Goal: Task Accomplishment & Management: Complete application form

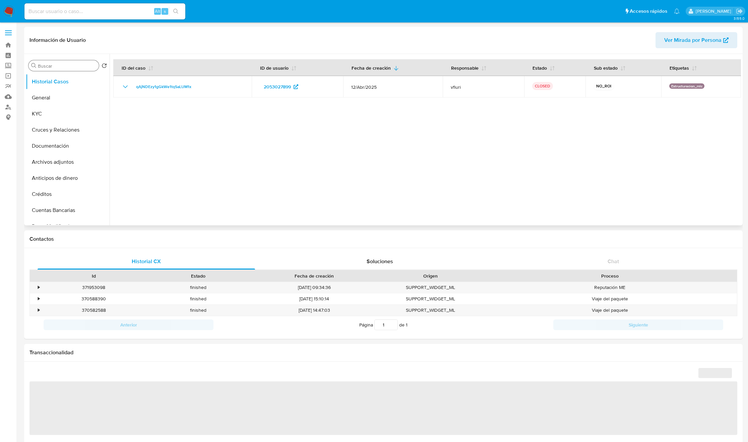
select select "10"
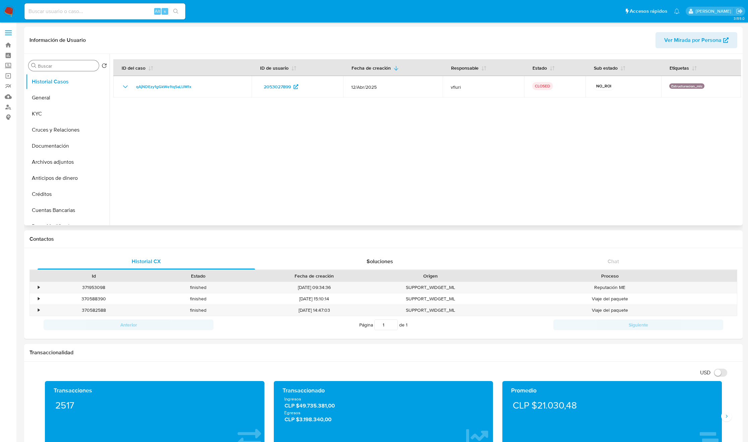
click at [42, 68] on input "Buscar" at bounding box center [67, 66] width 58 height 6
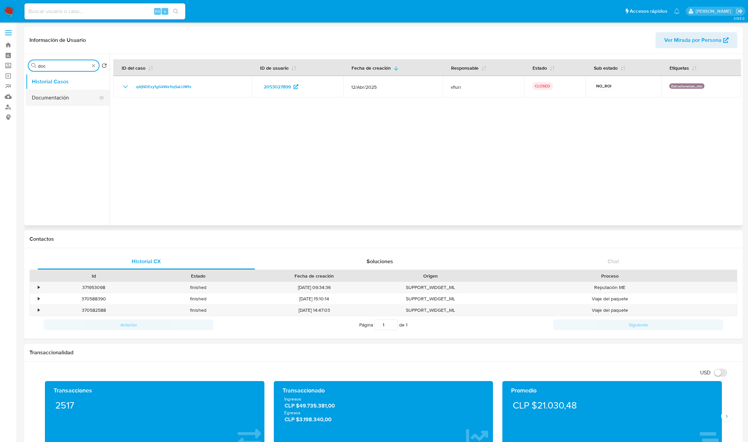
type input "doc"
click at [78, 100] on button "Documentación" at bounding box center [65, 98] width 78 height 16
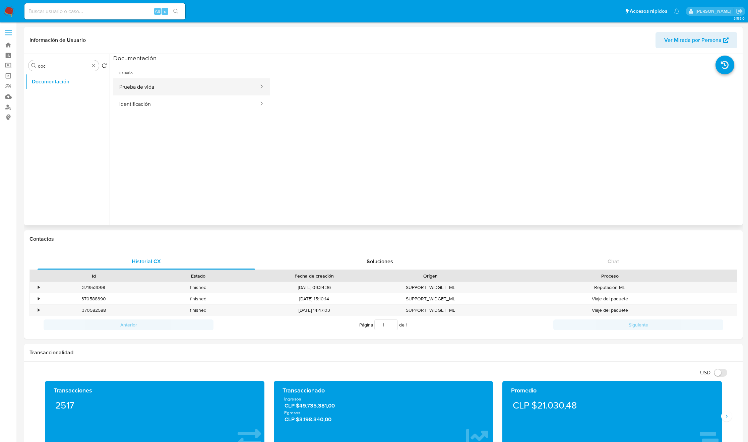
click at [150, 92] on button "Prueba de vida" at bounding box center [186, 86] width 146 height 17
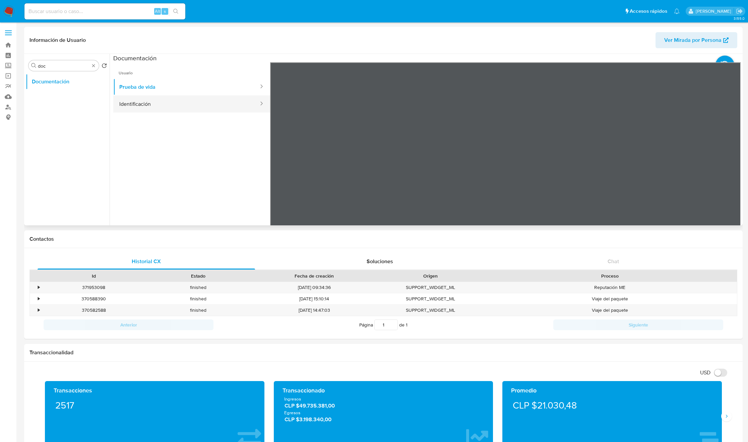
click at [173, 99] on button "Identificación" at bounding box center [186, 103] width 146 height 17
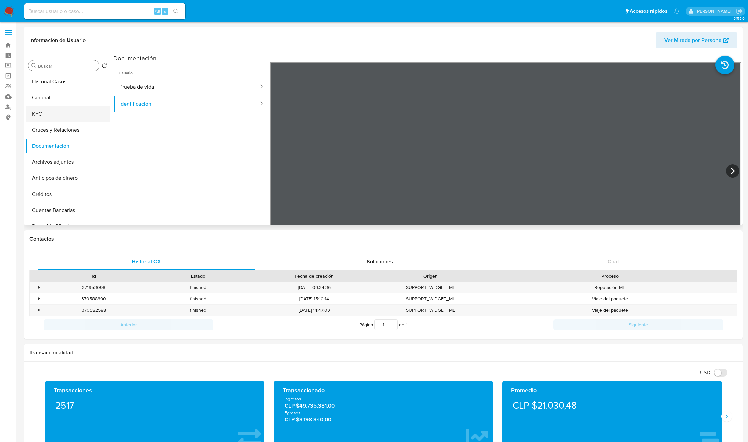
click at [59, 110] on button "KYC" at bounding box center [65, 114] width 78 height 16
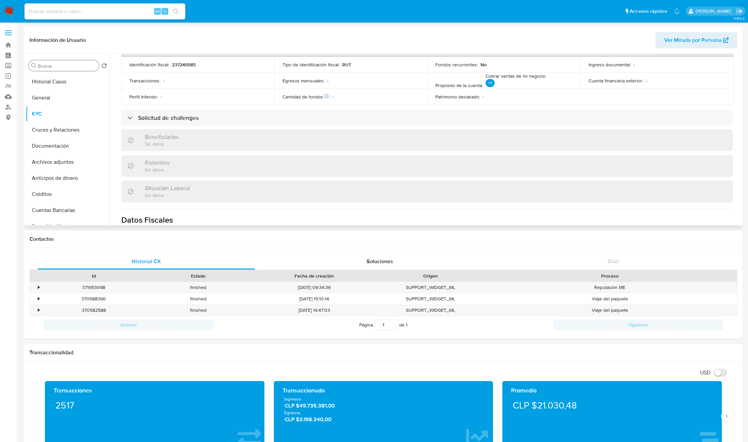
scroll to position [212, 0]
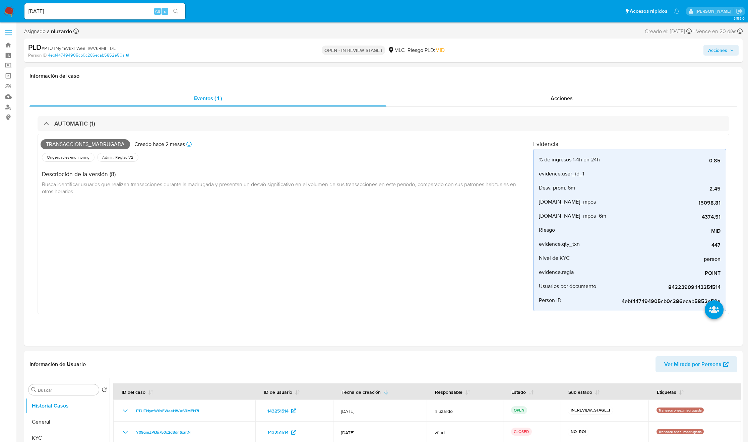
select select "10"
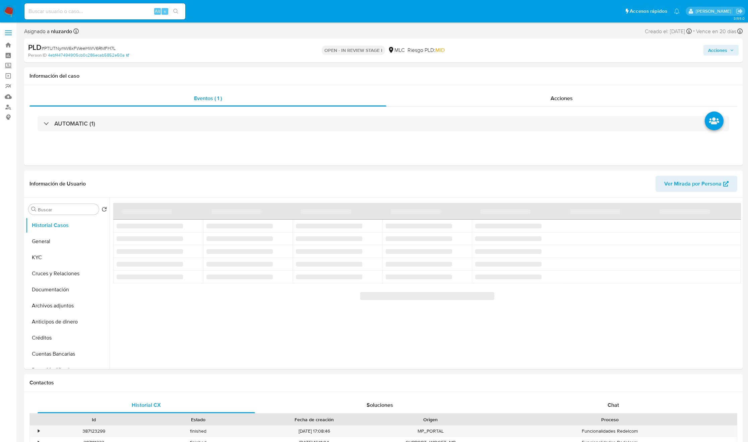
select select "10"
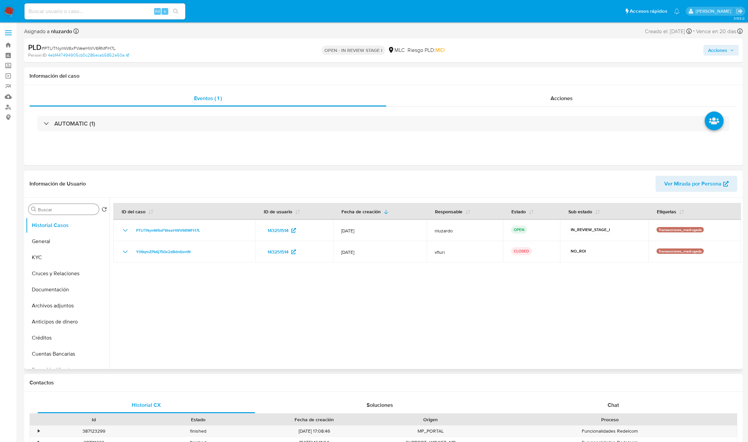
click at [59, 207] on input "Buscar" at bounding box center [67, 210] width 58 height 6
type input "AD"
click at [62, 237] on button "Archivos adjuntos" at bounding box center [65, 242] width 78 height 16
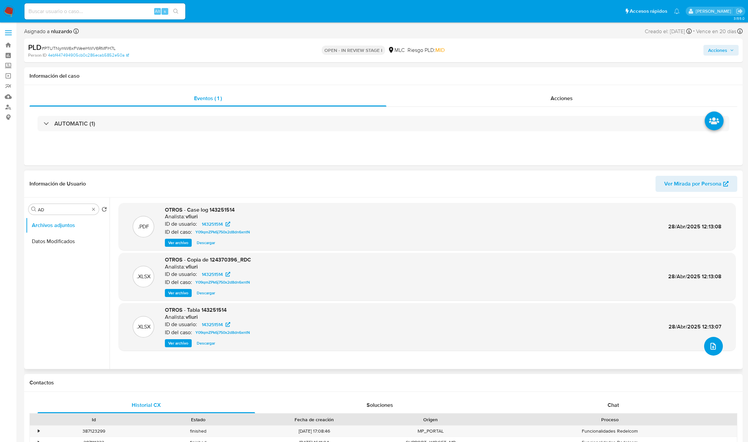
click at [709, 348] on icon "upload-file" at bounding box center [713, 346] width 8 height 8
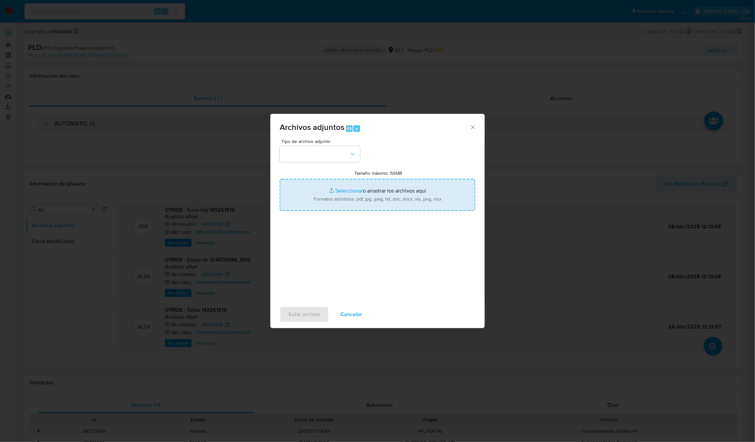
type input "C:\fakepath\143251514 - Caselog.pdf"
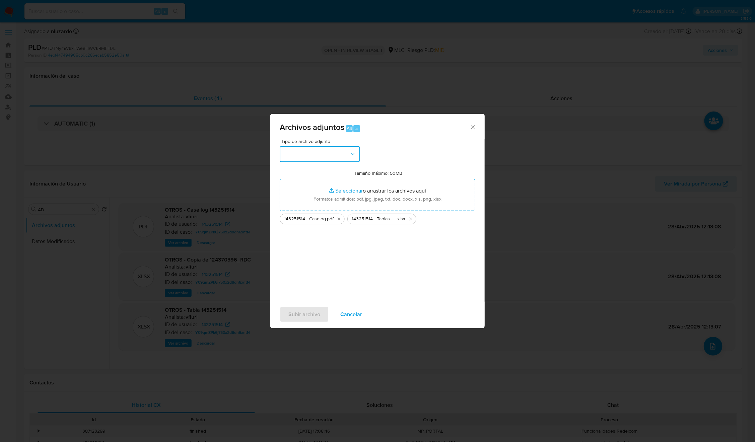
click at [330, 151] on button "button" at bounding box center [320, 154] width 80 height 16
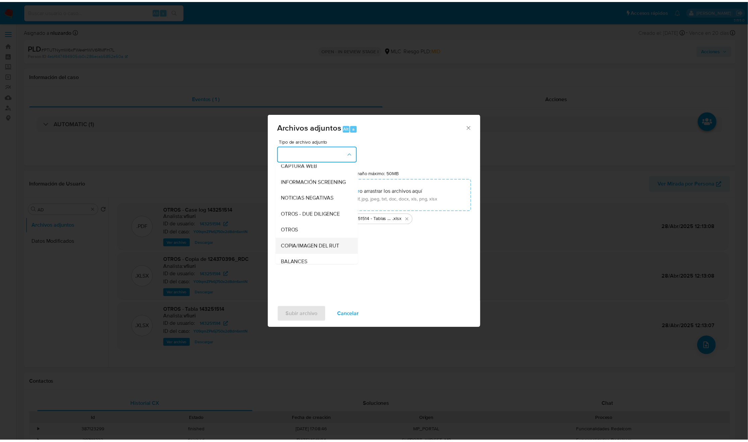
scroll to position [77, 0]
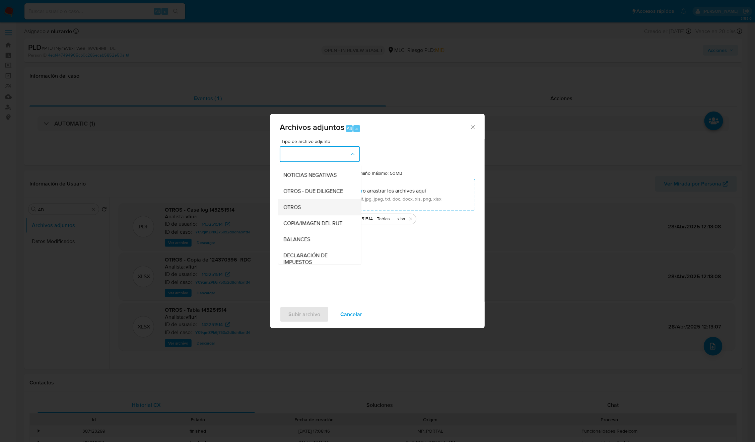
click at [317, 215] on div "OTROS" at bounding box center [318, 207] width 68 height 16
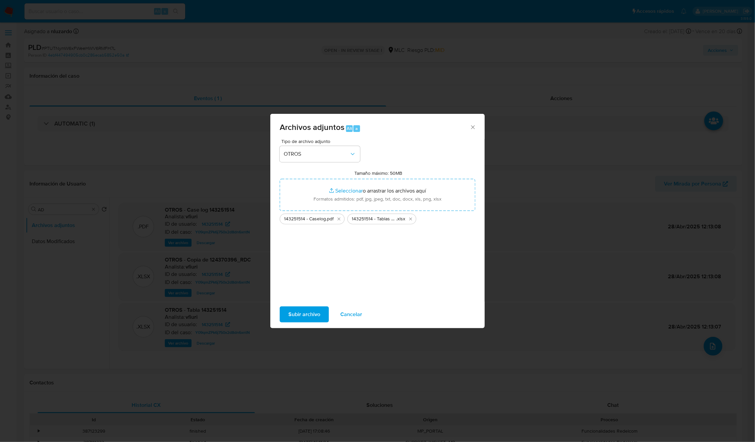
click at [302, 311] on span "Subir archivo" at bounding box center [304, 314] width 32 height 15
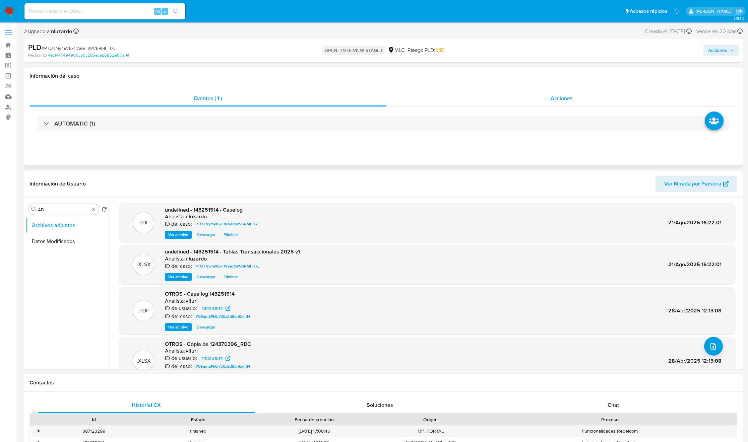
click at [542, 97] on div "Acciones" at bounding box center [561, 98] width 351 height 16
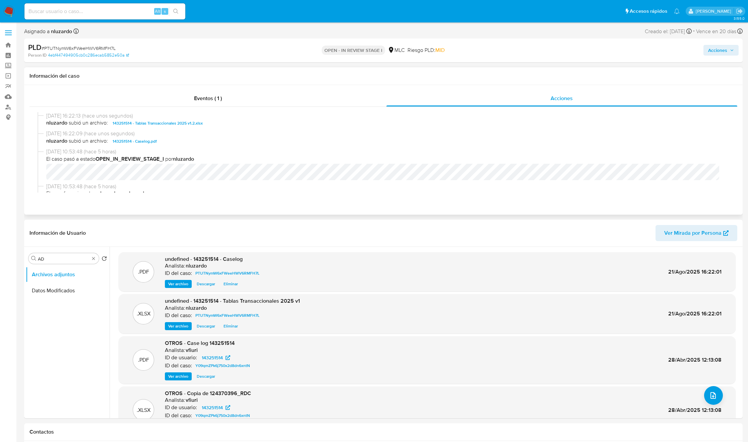
click at [196, 139] on span "nluzardo subió un archivo: 143251514 - Caselog.pdf" at bounding box center [386, 141] width 680 height 8
copy span "143251514 - Caselog.pdf"
click at [714, 49] on span "Acciones" at bounding box center [717, 50] width 19 height 11
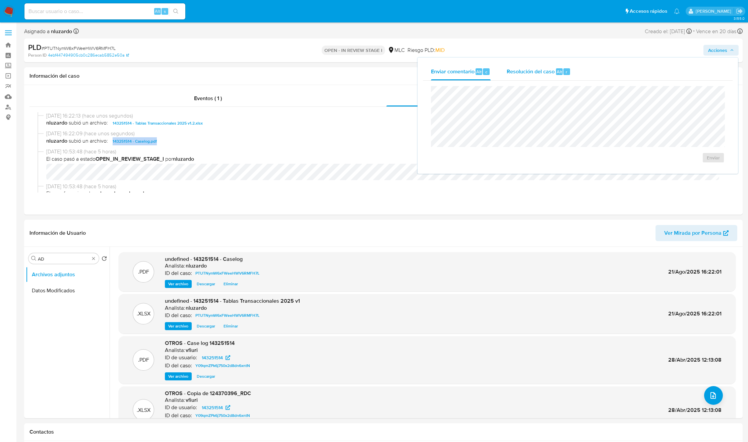
click at [553, 70] on div "Resolución del caso Alt r" at bounding box center [539, 71] width 64 height 17
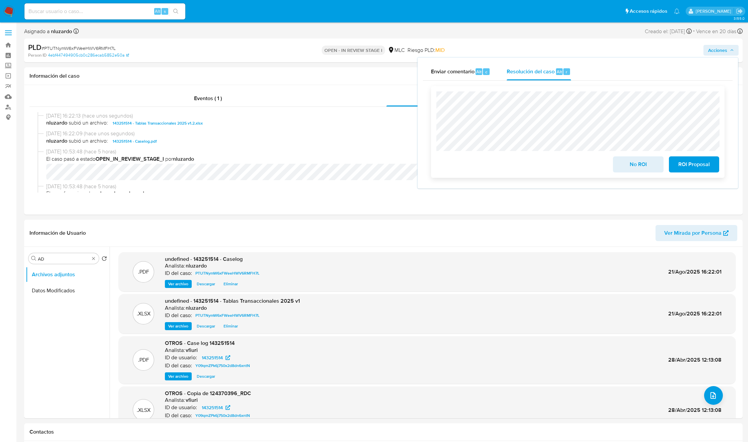
click at [630, 172] on span "No ROI" at bounding box center [638, 164] width 33 height 15
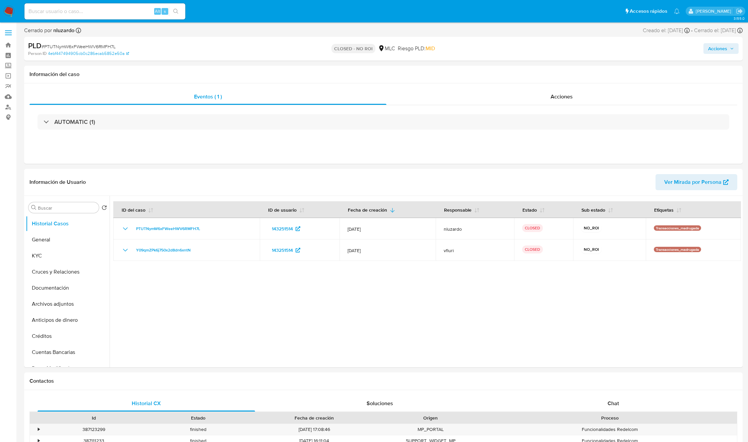
select select "10"
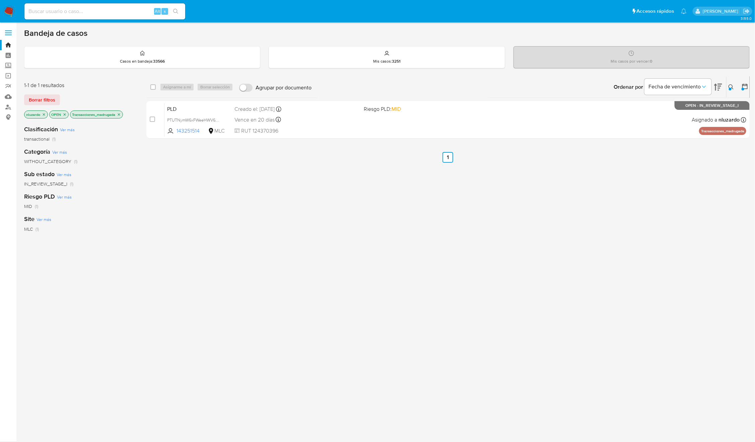
click at [728, 84] on button at bounding box center [732, 87] width 11 height 8
click at [655, 115] on input "143251514" at bounding box center [675, 112] width 113 height 9
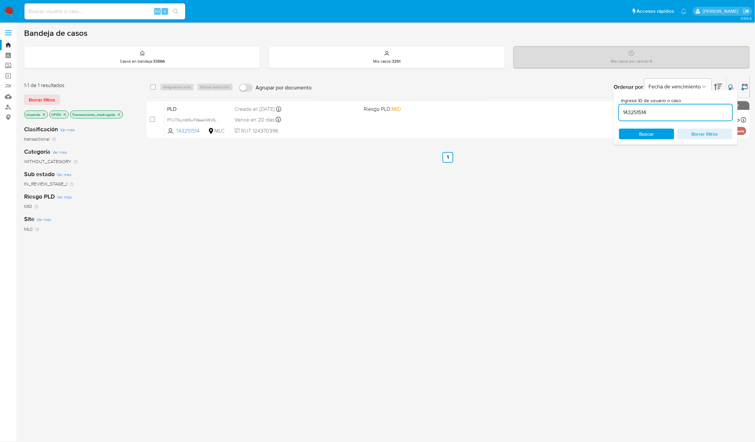
click at [655, 115] on input "143251514" at bounding box center [675, 112] width 113 height 9
type input "2391719298"
click at [640, 135] on span "Buscar" at bounding box center [647, 134] width 15 height 11
click at [730, 85] on icon at bounding box center [731, 86] width 5 height 5
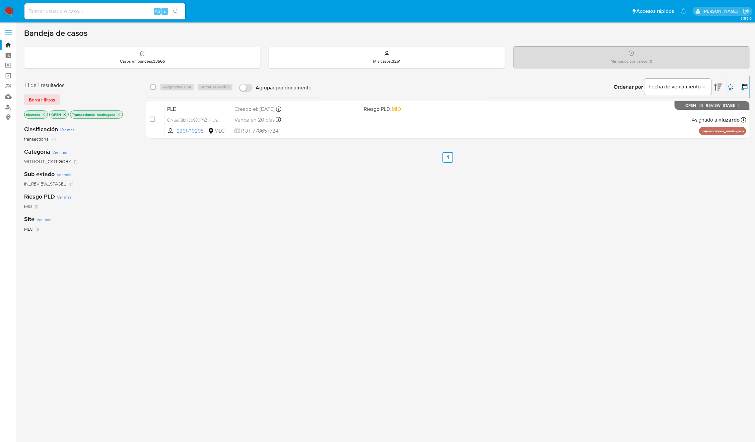
click at [488, 245] on div "select-all-cases-checkbox Asignarme a mí Borrar selección Agrupar por documento…" at bounding box center [447, 228] width 603 height 304
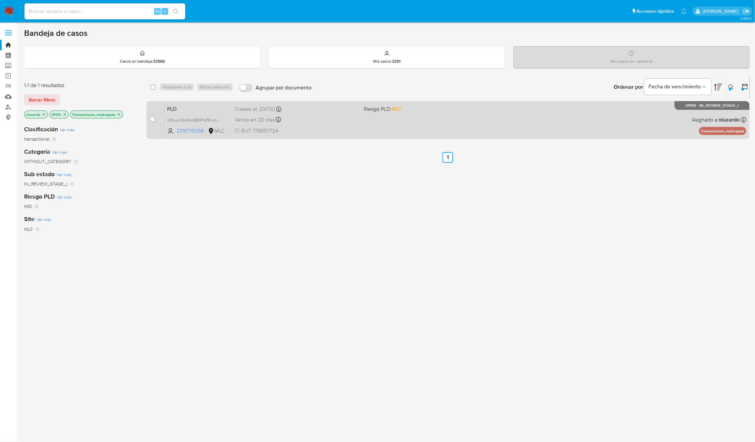
drag, startPoint x: 407, startPoint y: 119, endPoint x: 410, endPoint y: 119, distance: 3.4
click at [410, 119] on div "PLD ONuurQbH3oS80PhZ1KiuhRwZ 2391719298 MLC Riesgo PLD: MID Creado el: [DATE] C…" at bounding box center [456, 120] width 582 height 34
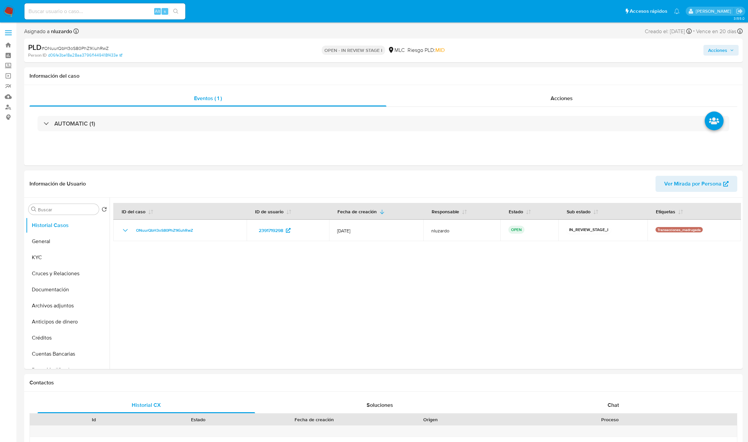
select select "10"
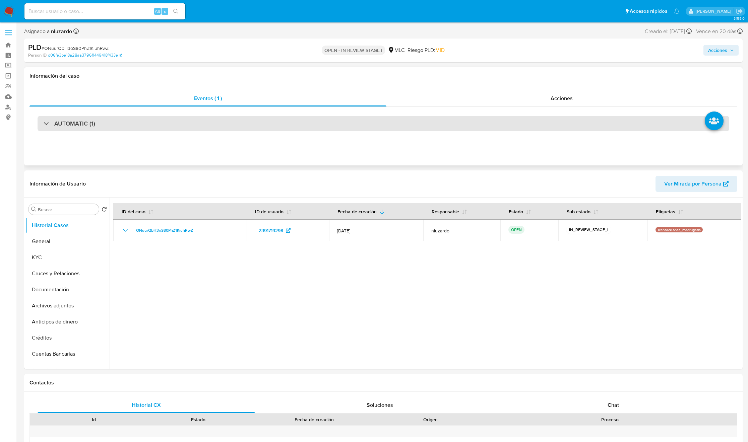
click at [136, 128] on div "AUTOMATIC (1)" at bounding box center [384, 123] width 692 height 15
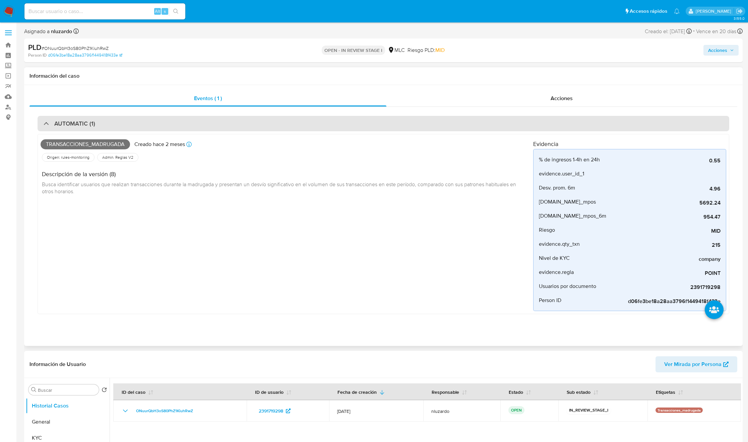
click at [137, 124] on div "AUTOMATIC (1)" at bounding box center [384, 123] width 692 height 15
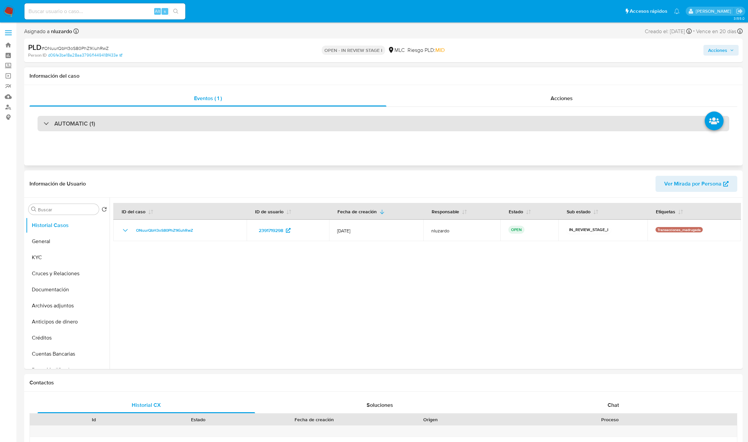
click at [127, 127] on div "AUTOMATIC (1)" at bounding box center [384, 123] width 692 height 15
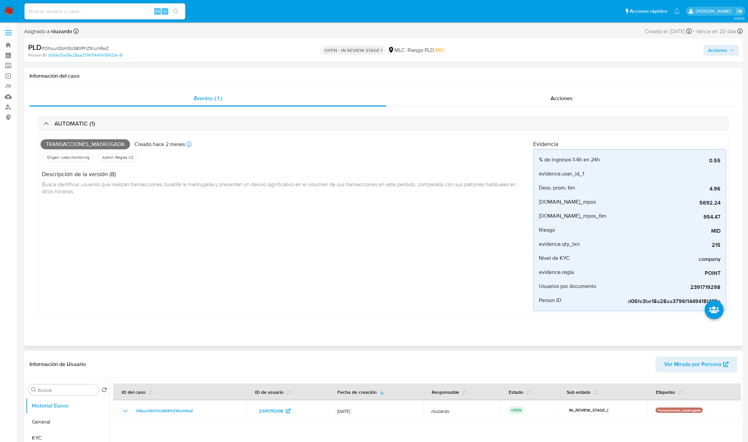
click at [104, 143] on span "Transacciones_madrugada" at bounding box center [85, 144] width 89 height 10
click at [104, 142] on span "Transacciones_madrugada" at bounding box center [85, 144] width 89 height 10
copy span "Transacciones_madrugada"
click at [85, 9] on input at bounding box center [104, 11] width 161 height 9
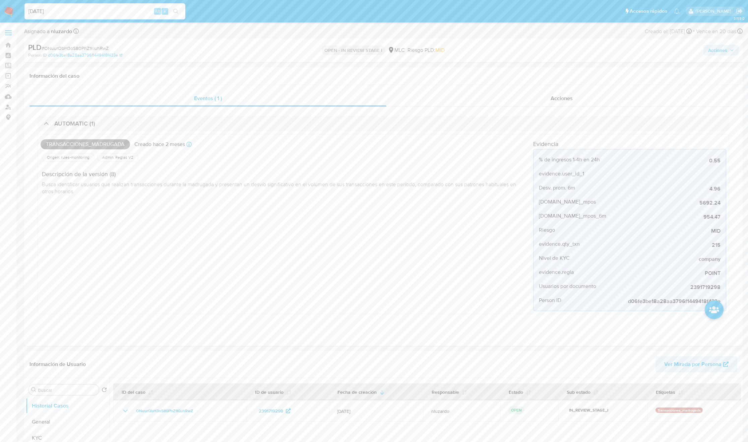
type input "[DATE]"
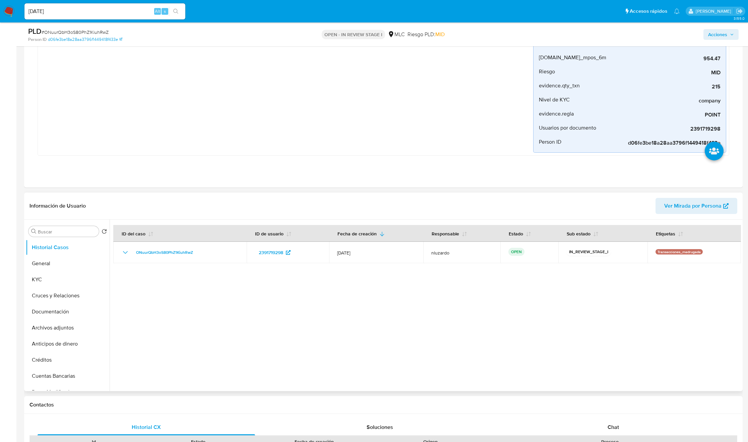
scroll to position [151, 0]
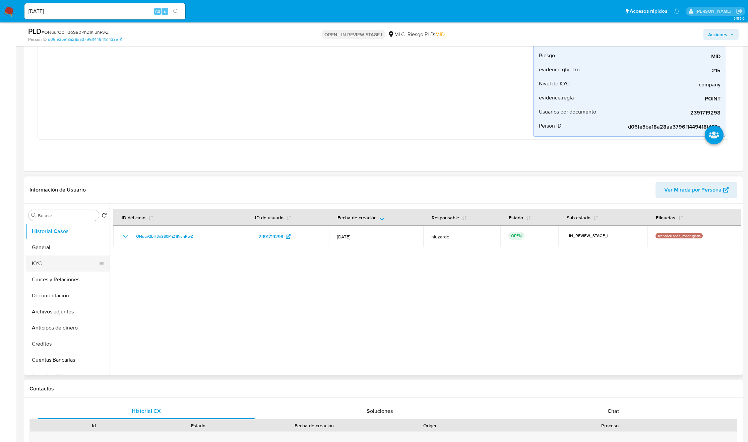
click at [49, 268] on button "KYC" at bounding box center [65, 264] width 78 height 16
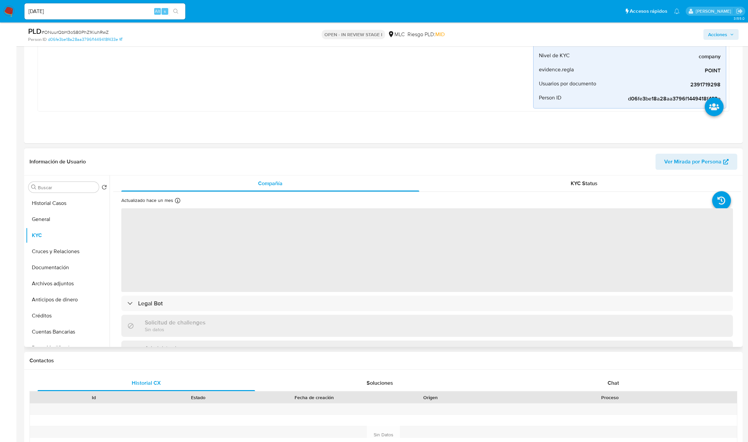
scroll to position [201, 0]
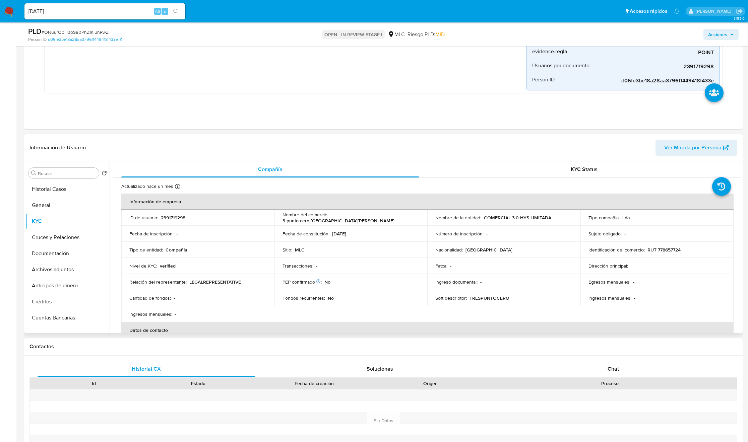
click at [486, 223] on td "Nombre de la entidad : COMERCIAL 3.0 HYS LIMITADA" at bounding box center [503, 218] width 153 height 16
click at [486, 221] on p "COMERCIAL 3.0 HYS LIMITADA" at bounding box center [517, 218] width 67 height 6
drag, startPoint x: 499, startPoint y: 221, endPoint x: 567, endPoint y: 223, distance: 68.4
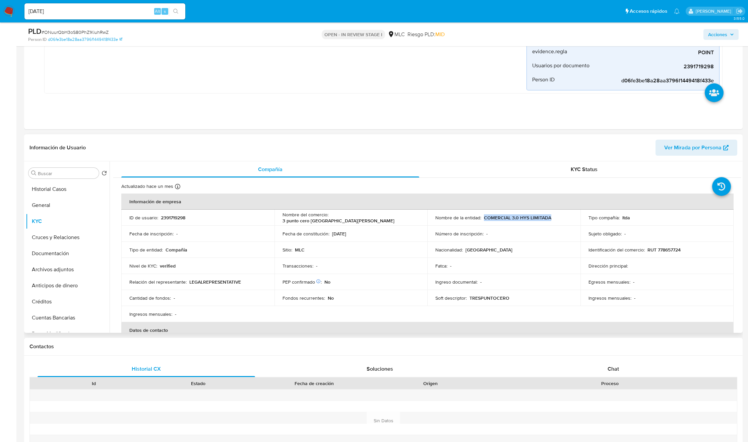
click at [498, 223] on td "Nombre de la entidad : COMERCIAL 3.0 HYS LIMITADA" at bounding box center [503, 218] width 153 height 16
copy p "COMERCIAL 3.0 HYS LIMITADA"
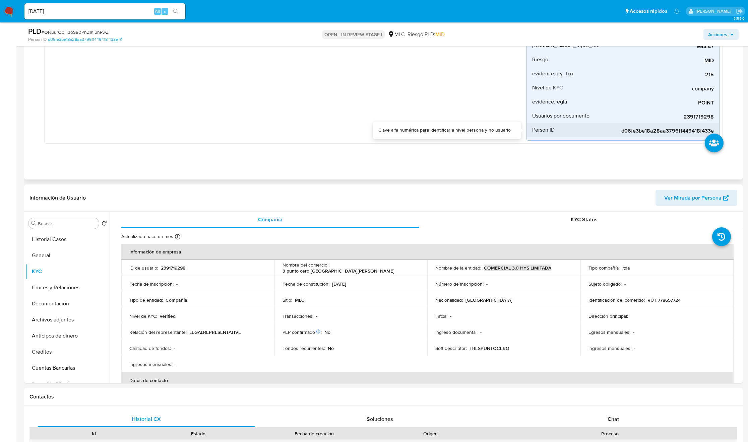
scroll to position [101, 0]
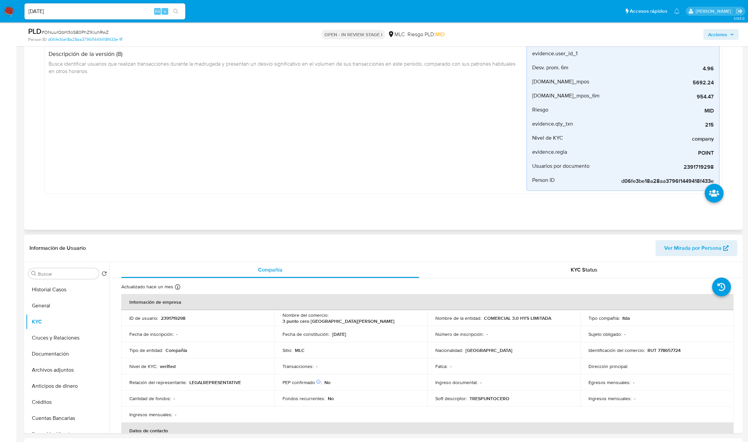
click at [489, 152] on div "Transacciones_madrugada Creado hace 2 meses Creado: 12/06/2025 06:05:36 Origen:…" at bounding box center [286, 104] width 479 height 174
click at [498, 295] on p "RUT 778657724" at bounding box center [663, 350] width 33 height 6
copy p "778657724"
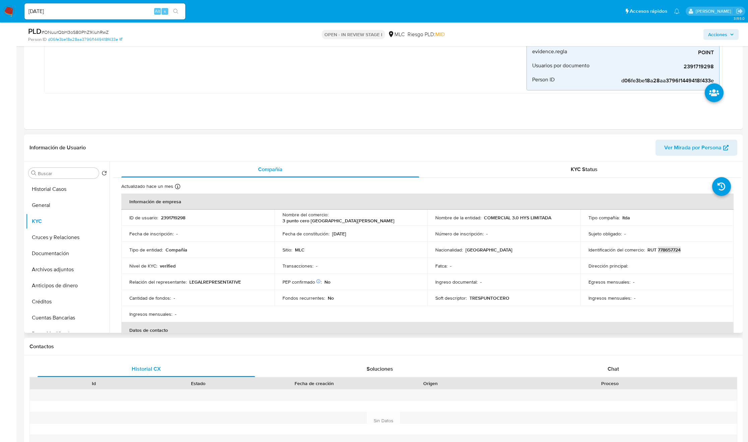
scroll to position [50, 0]
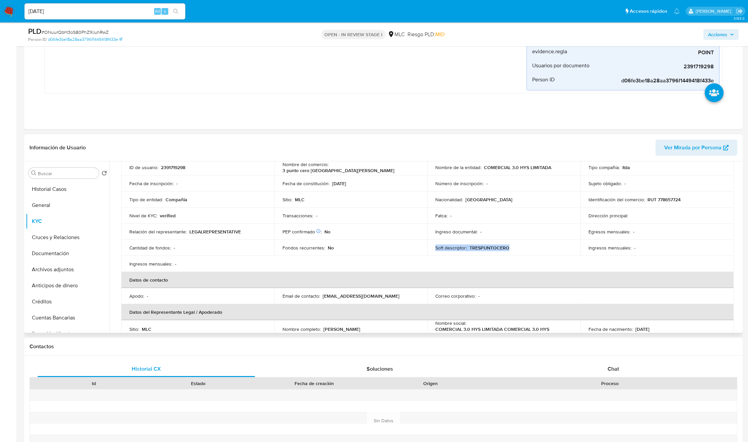
copy div "Soft descriptor : TRESPUNTOCERO"
drag, startPoint x: 520, startPoint y: 249, endPoint x: 432, endPoint y: 252, distance: 88.1
click at [432, 252] on td "Soft descriptor : TRESPUNTOCERO" at bounding box center [503, 248] width 153 height 16
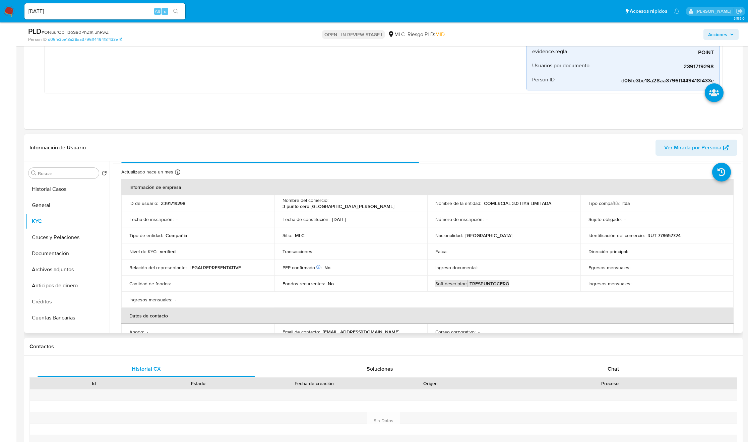
scroll to position [0, 0]
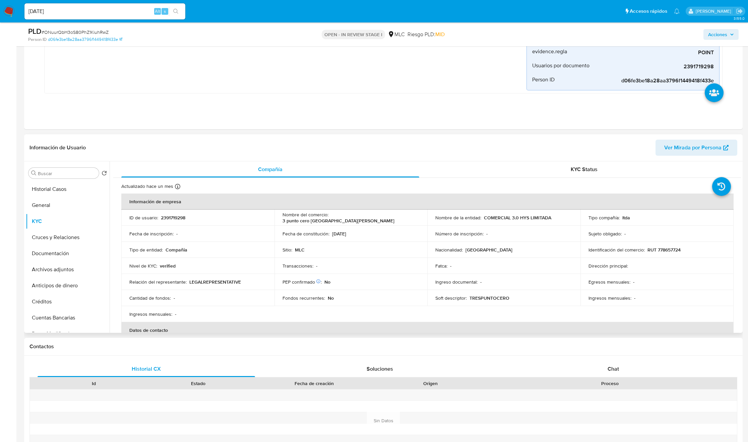
click at [498, 264] on div "Fatca : -" at bounding box center [503, 266] width 137 height 6
click at [65, 171] on div "Buscar" at bounding box center [63, 173] width 70 height 11
click at [63, 176] on input "Buscar" at bounding box center [67, 174] width 58 height 6
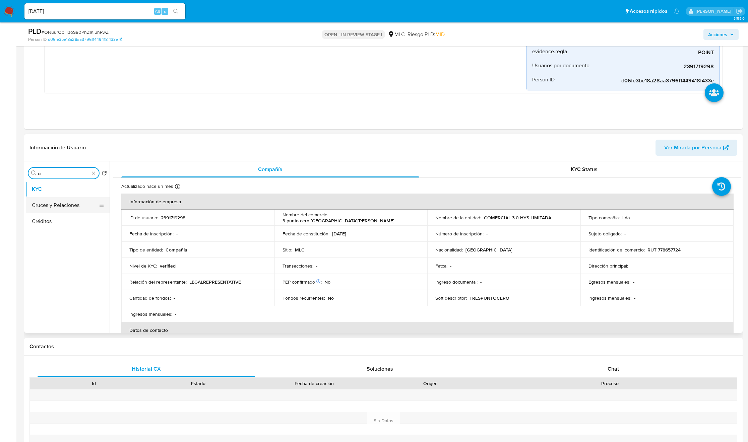
type input "cr"
click at [66, 213] on button "Cruces y Relaciones" at bounding box center [65, 205] width 78 height 16
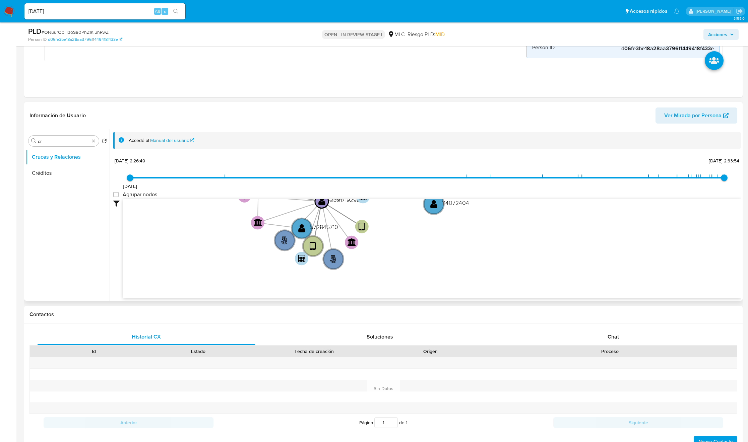
scroll to position [251, 0]
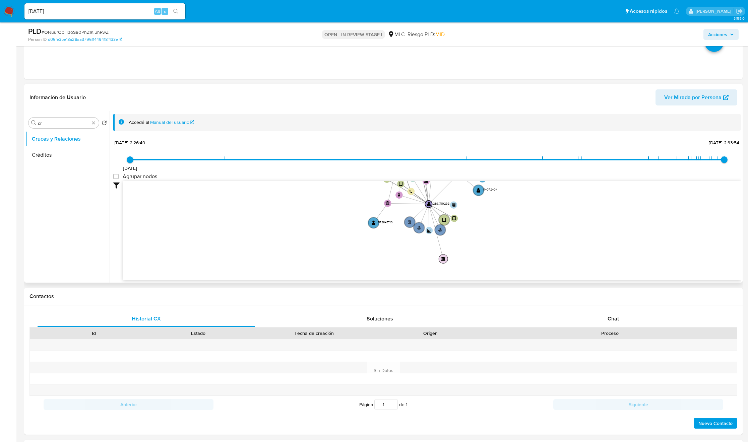
drag, startPoint x: 448, startPoint y: 219, endPoint x: 445, endPoint y: 259, distance: 40.0
click at [445, 259] on text "" at bounding box center [443, 259] width 5 height 4
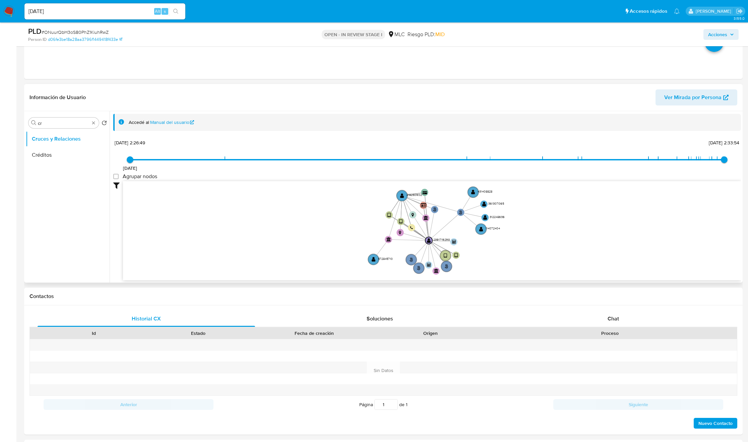
drag, startPoint x: 489, startPoint y: 240, endPoint x: 485, endPoint y: 259, distance: 19.5
click at [488, 263] on icon "phone-ddb292c66a83b63e6b3ca0335372bdcb  user-2391719298  2391719298 person-2f…" at bounding box center [432, 229] width 618 height 97
click at [485, 255] on icon "phone-ddb292c66a83b63e6b3ca0335372bdcb  user-2391719298  2391719298 person-2f…" at bounding box center [432, 229] width 618 height 97
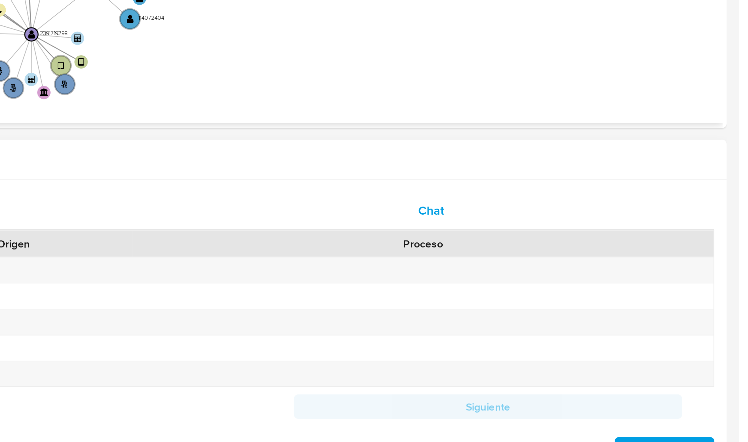
click at [498, 295] on div "Chat" at bounding box center [613, 319] width 217 height 16
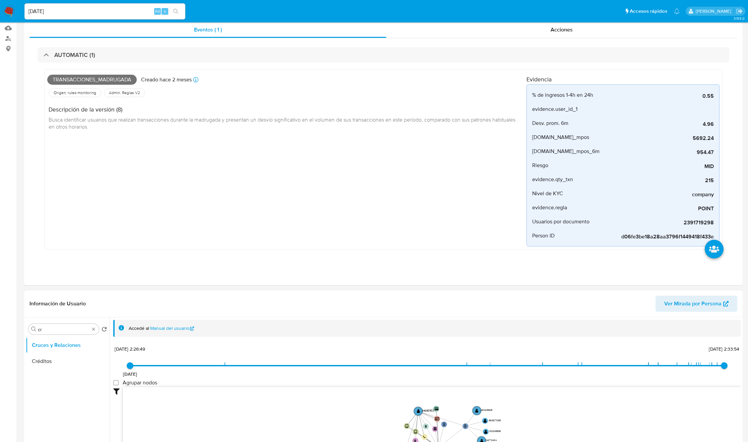
scroll to position [151, 0]
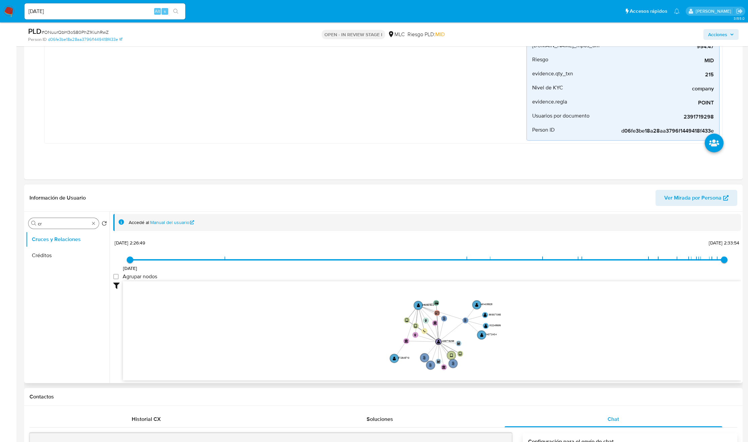
click at [73, 224] on input "cr" at bounding box center [64, 224] width 52 height 6
type input "DOC"
click at [53, 250] on button "Documentación" at bounding box center [65, 256] width 78 height 16
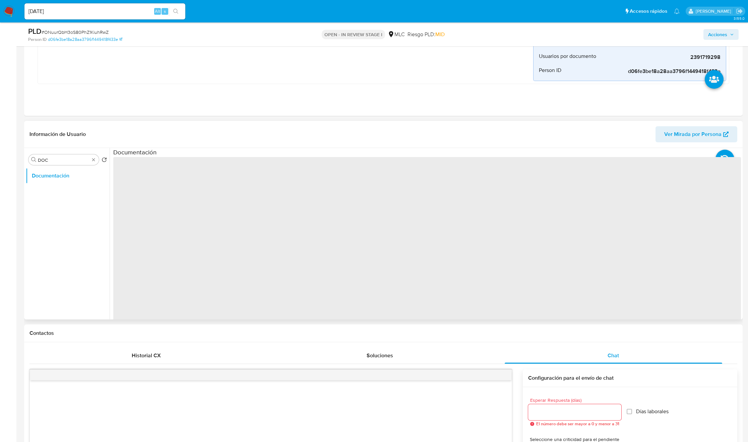
scroll to position [251, 0]
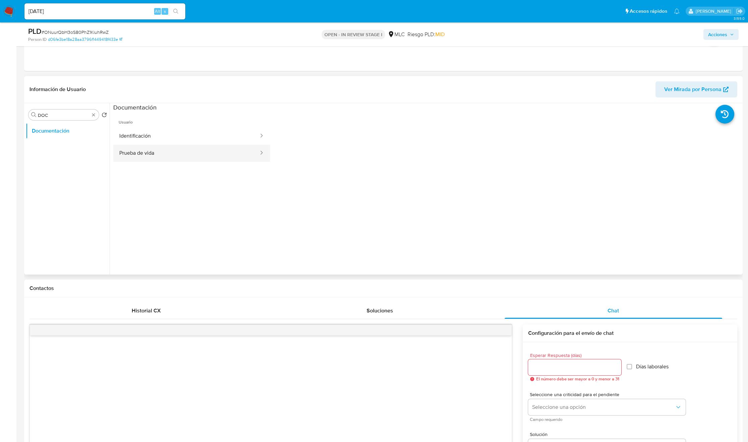
click at [167, 145] on button "Prueba de vida" at bounding box center [186, 153] width 146 height 17
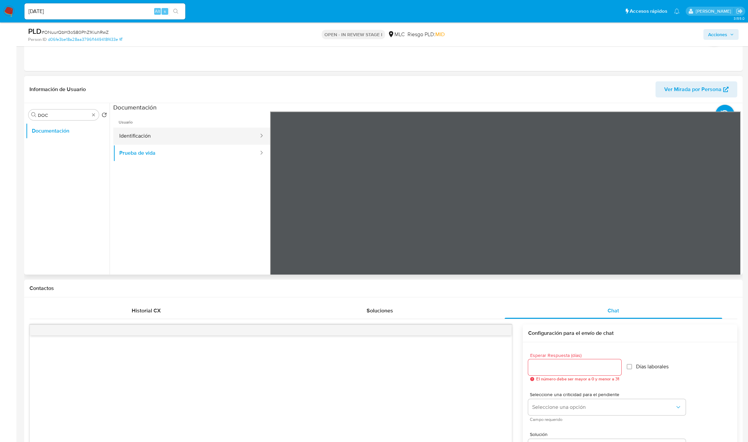
click at [156, 134] on button "Identificación" at bounding box center [186, 136] width 146 height 17
click at [498, 218] on icon at bounding box center [732, 220] width 13 height 13
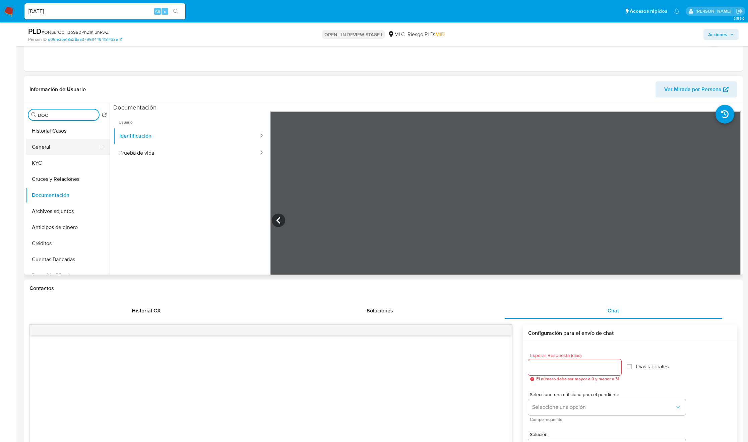
click at [71, 147] on button "General" at bounding box center [65, 147] width 78 height 16
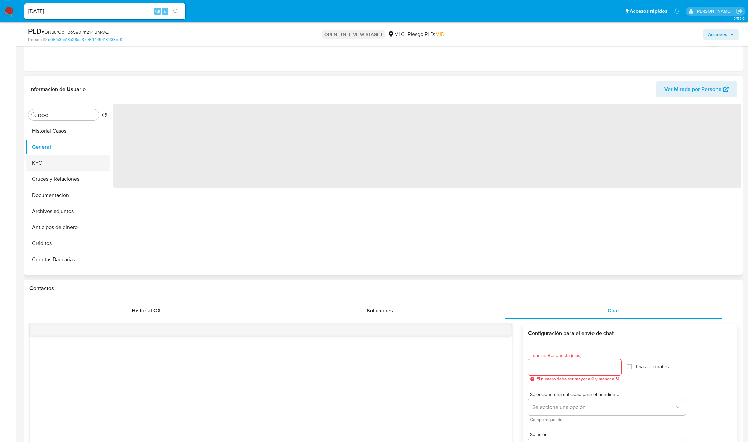
click at [62, 156] on button "KYC" at bounding box center [65, 163] width 78 height 16
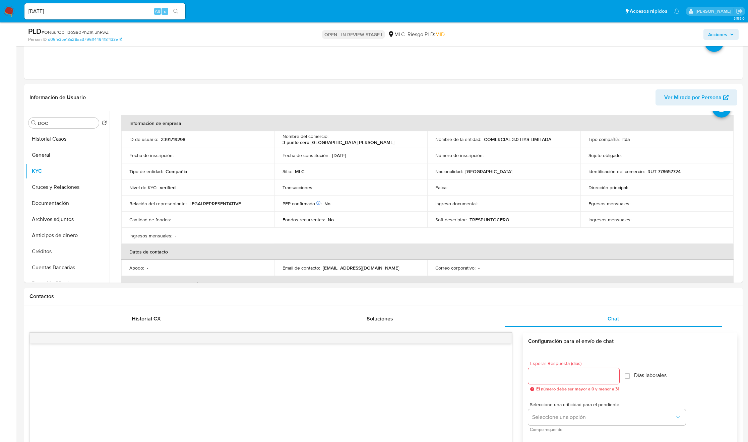
scroll to position [50, 0]
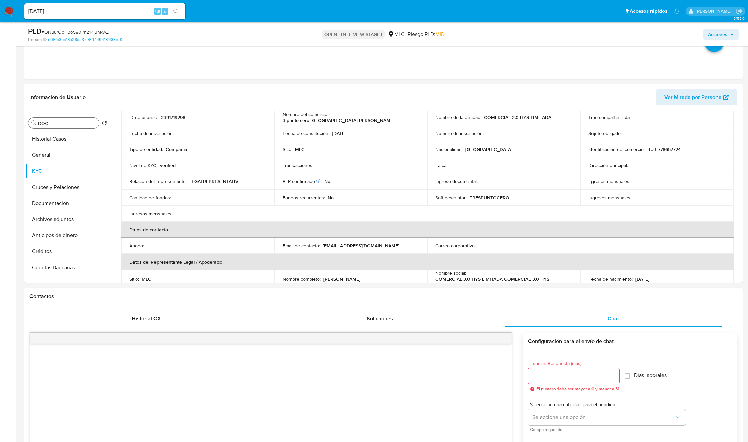
click at [52, 126] on input "DOC" at bounding box center [67, 123] width 58 height 6
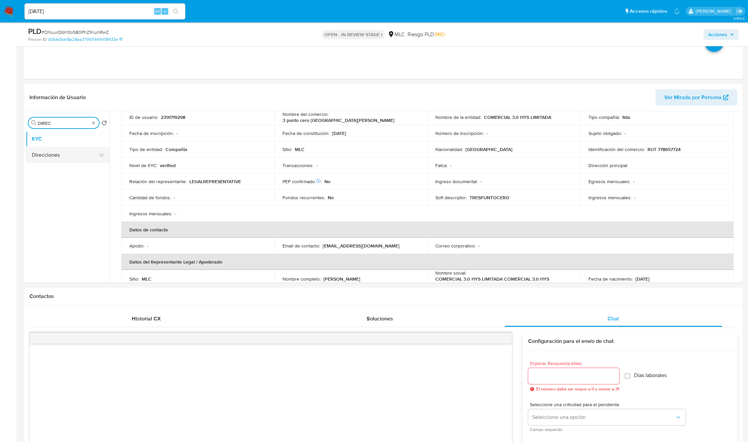
type input "DIREC"
click at [57, 155] on button "Direcciones" at bounding box center [68, 155] width 84 height 16
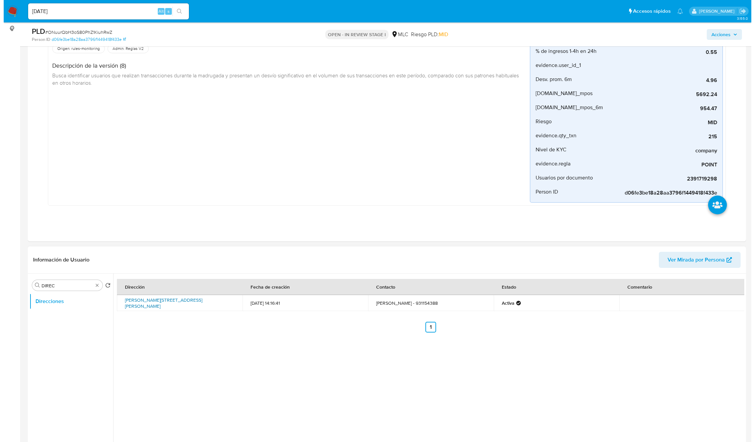
scroll to position [201, 0]
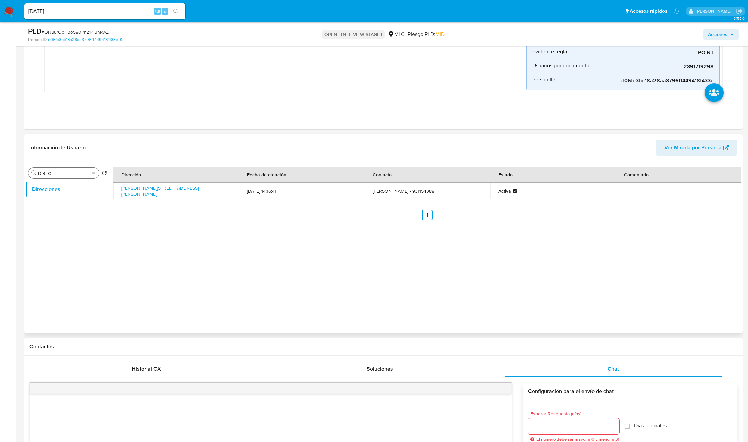
click at [82, 175] on input "DIREC" at bounding box center [64, 174] width 52 height 6
type input "AD"
click at [79, 189] on button "Archivos adjuntos" at bounding box center [65, 189] width 78 height 16
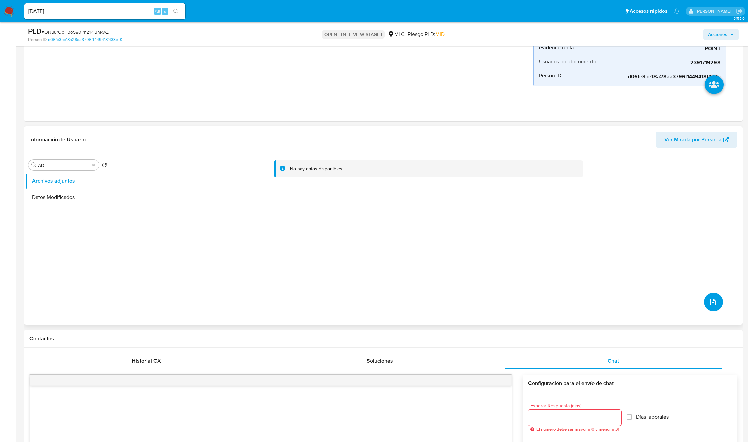
click at [498, 295] on icon "upload-file" at bounding box center [712, 302] width 5 height 7
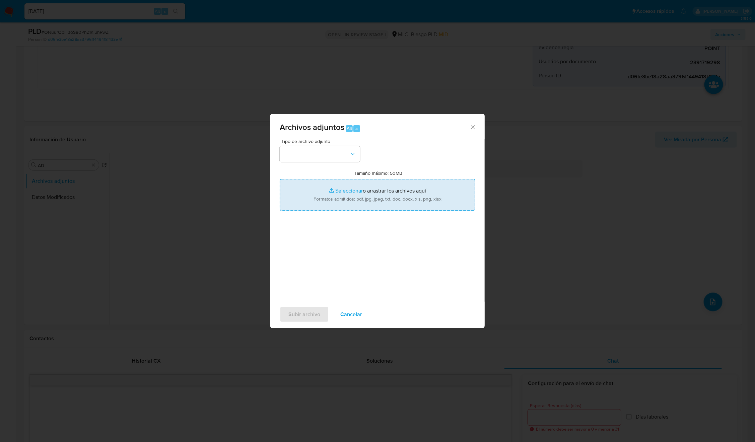
type input "C:\fakepath\2391719298 - Tablas Transaccionales 2025 v1.2.xlsx"
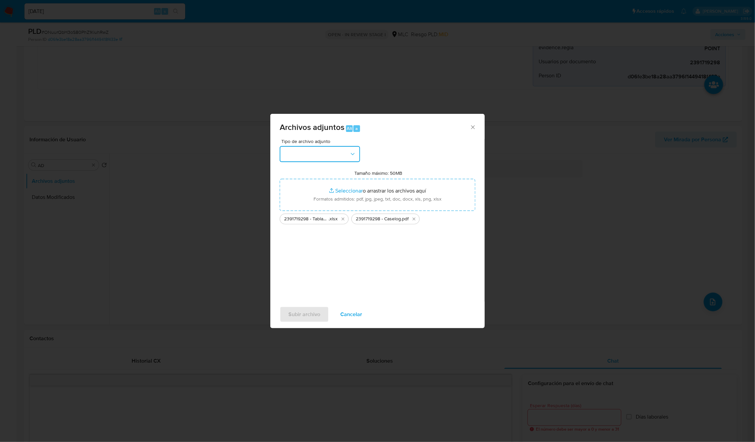
click at [356, 158] on button "button" at bounding box center [320, 154] width 80 height 16
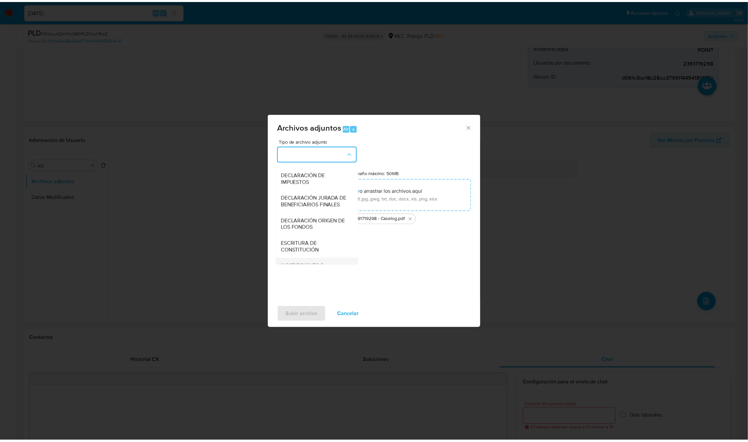
scroll to position [77, 0]
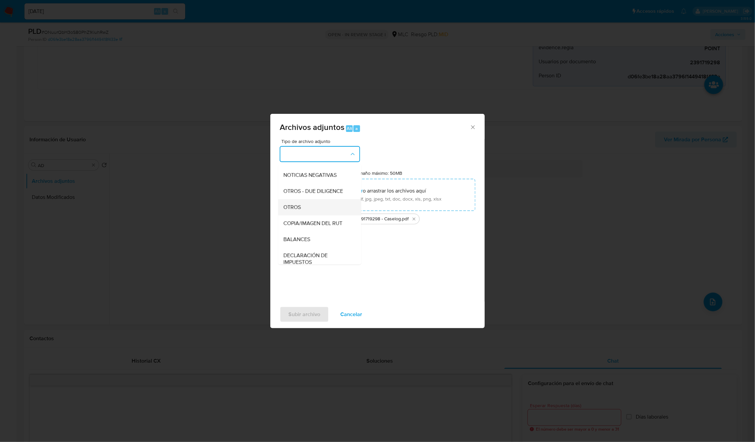
click at [325, 215] on div "OTROS" at bounding box center [318, 207] width 68 height 16
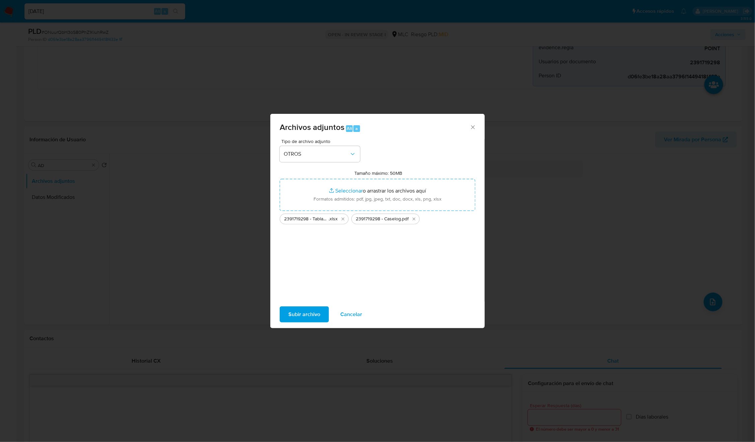
click at [310, 295] on span "Subir archivo" at bounding box center [304, 314] width 32 height 15
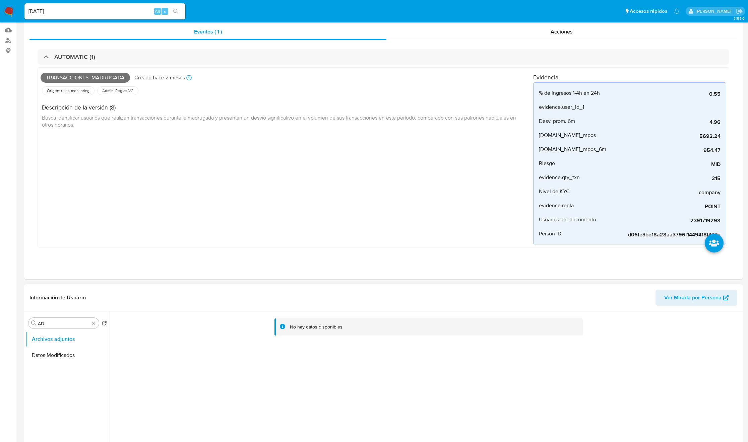
scroll to position [0, 0]
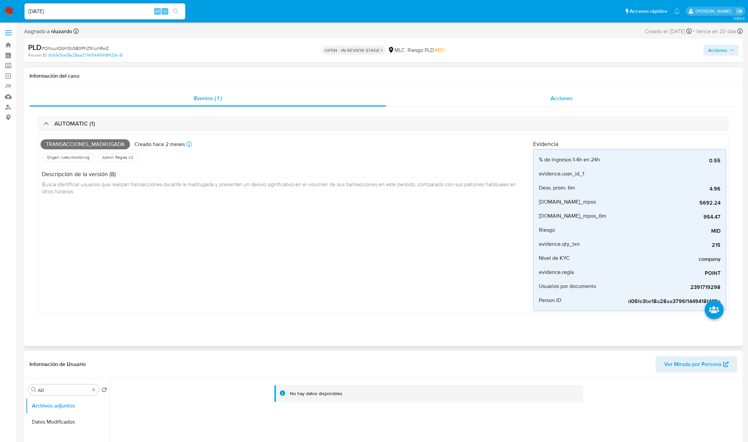
click at [498, 107] on div "Eventos ( 1 ) Acciones AUTOMATIC (1) Transacciones_madrugada Creado hace 2 mese…" at bounding box center [383, 209] width 708 height 239
click at [498, 97] on span "Acciones" at bounding box center [561, 98] width 22 height 8
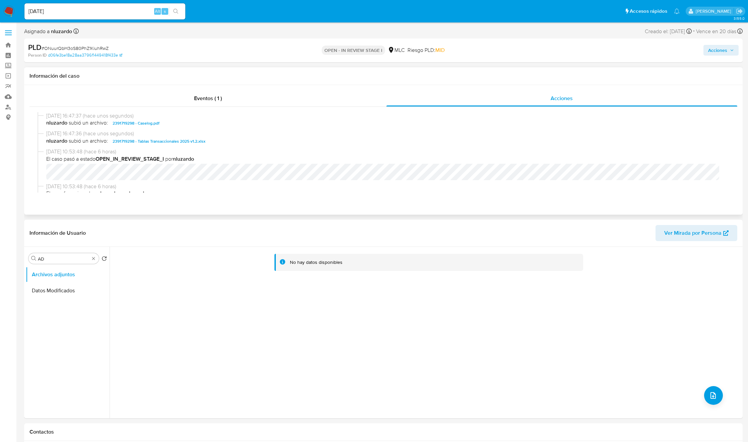
click at [185, 124] on span "nluzardo subió un archivo: 2391719298 - Caselog.pdf" at bounding box center [386, 123] width 680 height 8
copy span "2391719298 - Caselog.pdf"
drag, startPoint x: 72, startPoint y: 301, endPoint x: 71, endPoint y: 304, distance: 3.4
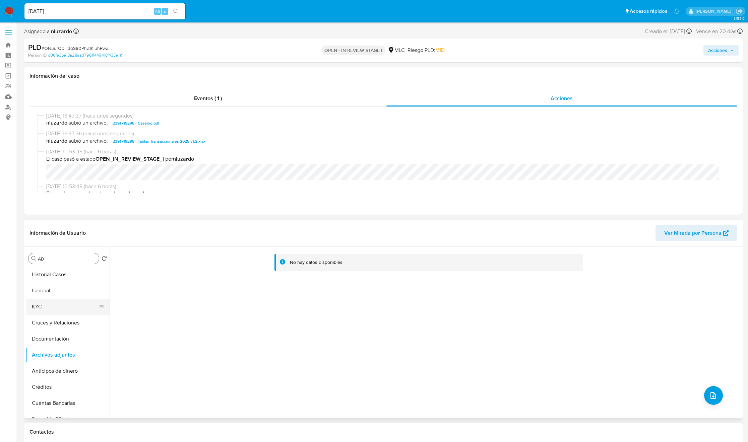
click at [71, 295] on ul "Historial Casos General KYC Cruces y Relaciones Documentación Archivos adjuntos…" at bounding box center [68, 342] width 84 height 151
click at [65, 295] on button "KYC" at bounding box center [65, 307] width 78 height 16
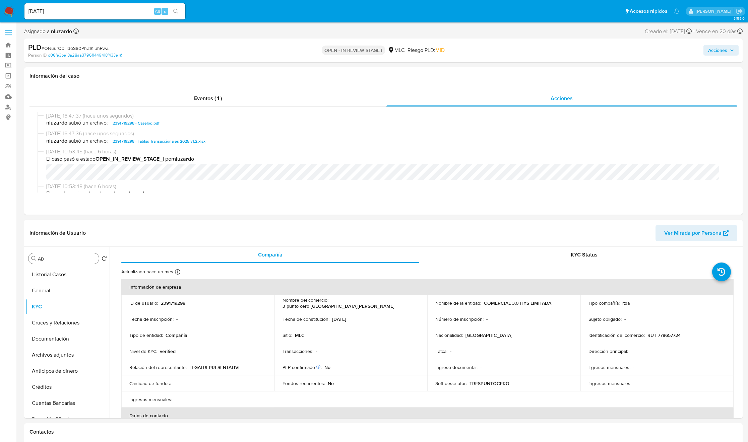
click at [498, 49] on span "Acciones" at bounding box center [717, 50] width 19 height 11
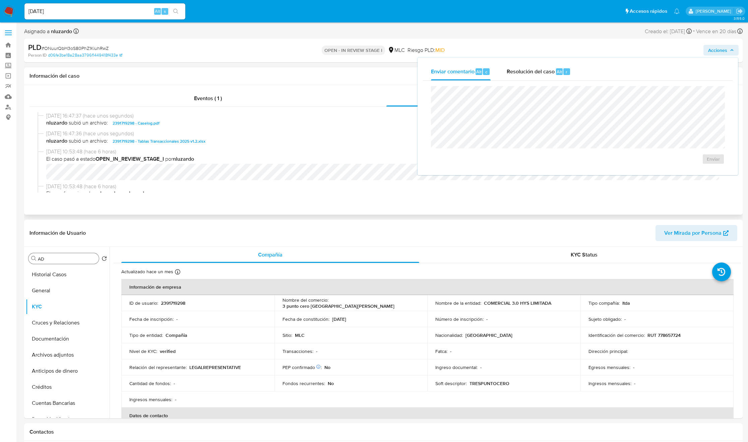
drag, startPoint x: 283, startPoint y: 149, endPoint x: 218, endPoint y: 137, distance: 66.4
click at [280, 149] on span "21/08/2025 10:53:48 (hace 6 horas)" at bounding box center [386, 151] width 680 height 7
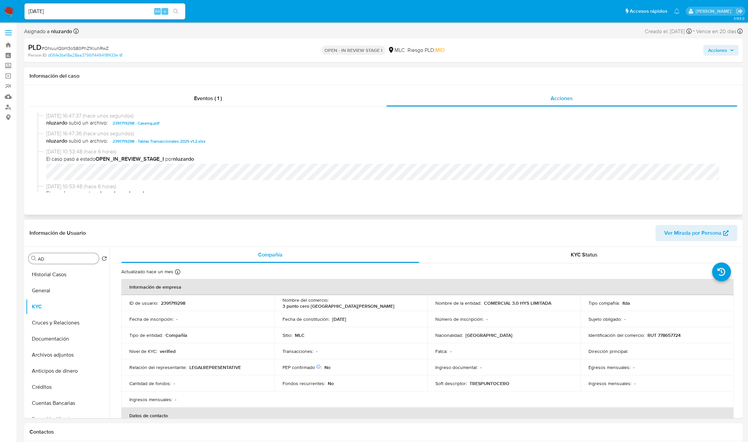
click at [148, 121] on span "2391719298 - Caselog.pdf" at bounding box center [136, 123] width 47 height 8
click at [185, 122] on span "nluzardo subió un archivo: 2391719298 - Caselog.pdf" at bounding box center [386, 123] width 680 height 8
copy span "2391719298 - Caselog.pdf"
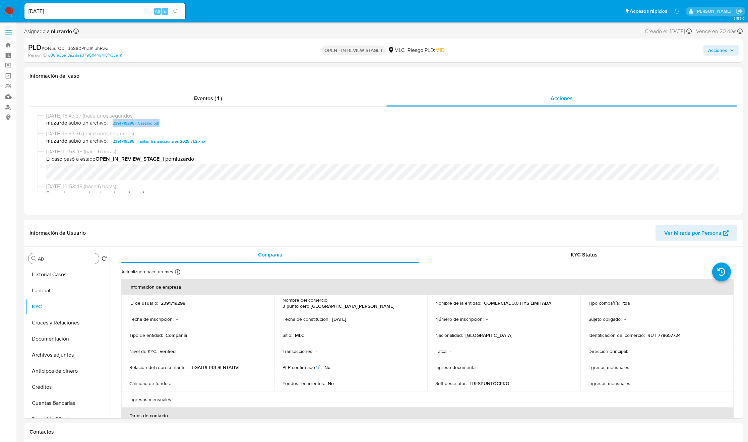
drag, startPoint x: 730, startPoint y: 50, endPoint x: 710, endPoint y: 53, distance: 20.8
click at [498, 50] on icon "button" at bounding box center [732, 50] width 4 height 4
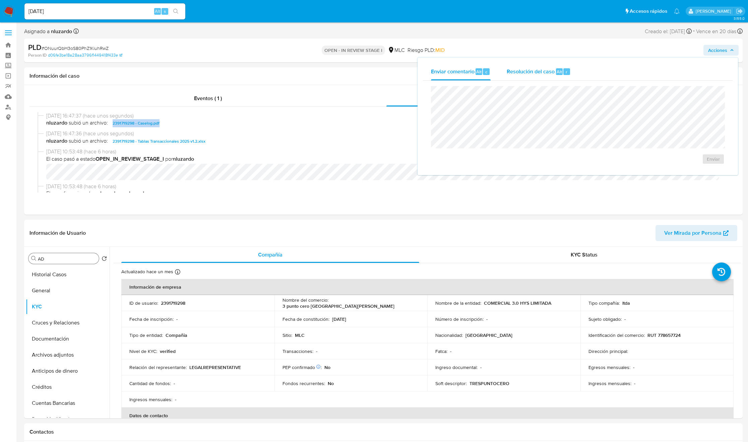
click at [498, 68] on span "Resolución del caso" at bounding box center [531, 72] width 48 height 8
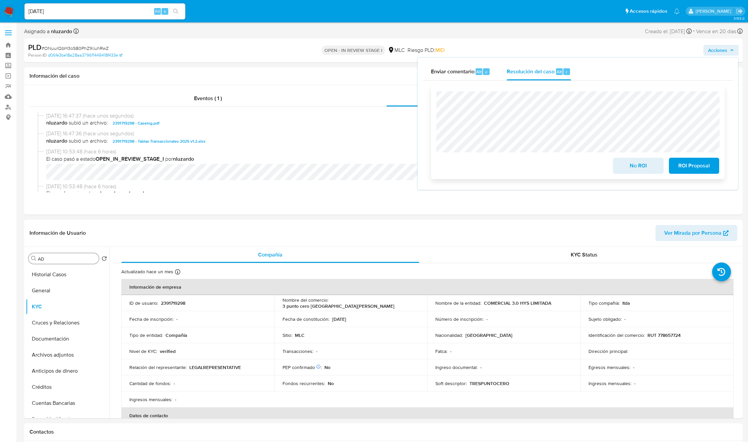
click at [498, 169] on span "No ROI" at bounding box center [638, 165] width 33 height 15
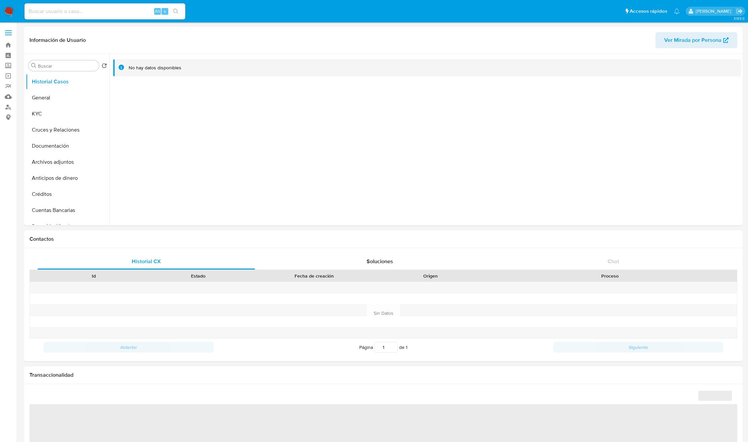
select select "10"
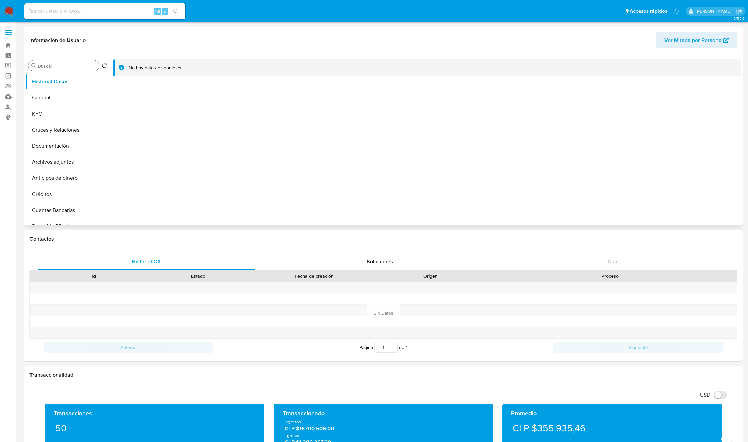
click at [43, 64] on input "Buscar" at bounding box center [67, 66] width 58 height 6
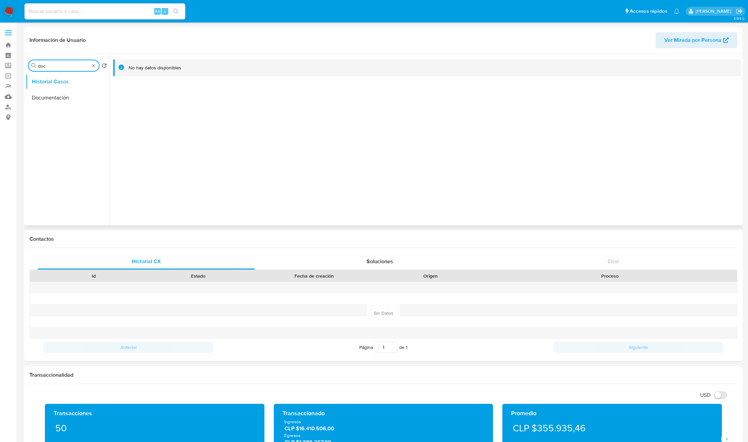
type input "doc"
click at [45, 107] on ul "Historial Casos Documentación" at bounding box center [68, 149] width 84 height 151
click at [46, 104] on button "Documentación" at bounding box center [65, 98] width 78 height 16
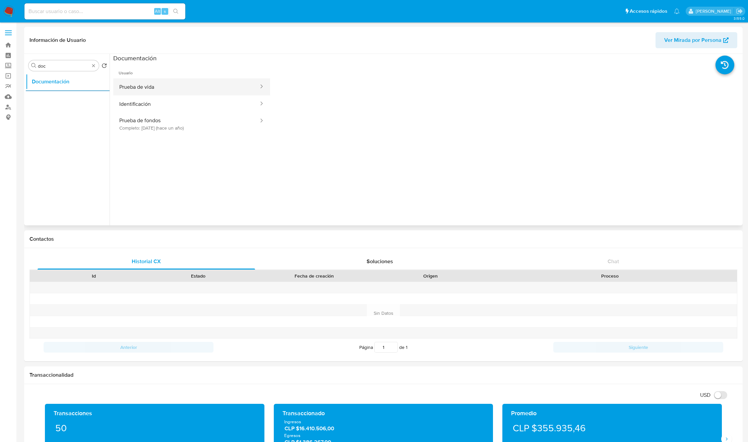
click at [173, 94] on button "Prueba de vida" at bounding box center [186, 86] width 146 height 17
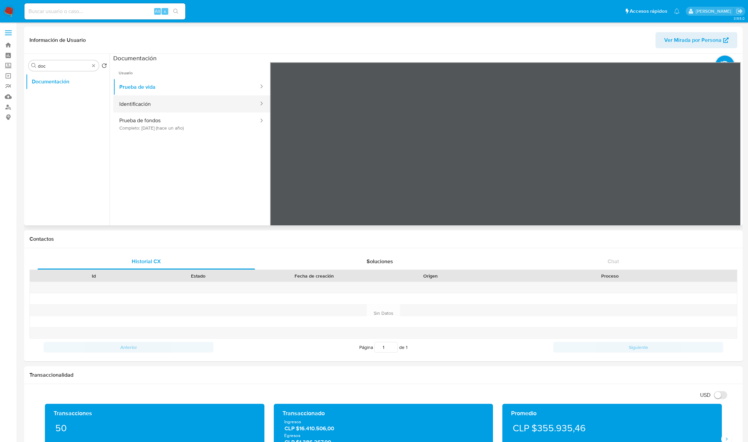
click at [172, 106] on button "Identificación" at bounding box center [186, 103] width 146 height 17
click at [156, 126] on button "Prueba de fondos Completo: 20/07/2024 (hace un año)" at bounding box center [186, 124] width 146 height 23
click at [420, 43] on div "Información de Usuario Ver Mirada por Persona Buscar doc Volver al orden por de…" at bounding box center [383, 126] width 718 height 199
click at [726, 170] on icon at bounding box center [732, 171] width 13 height 13
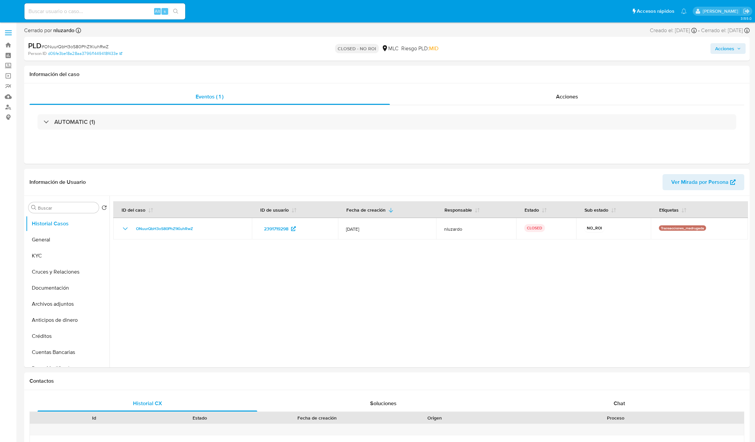
select select "10"
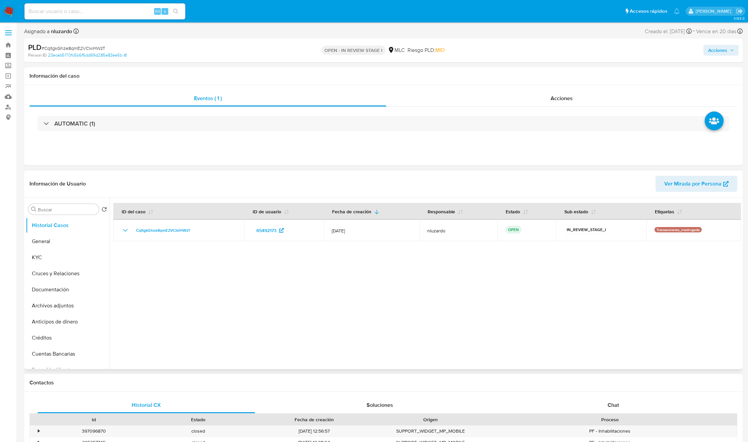
select select "10"
click at [570, 407] on div "Chat" at bounding box center [613, 405] width 217 height 16
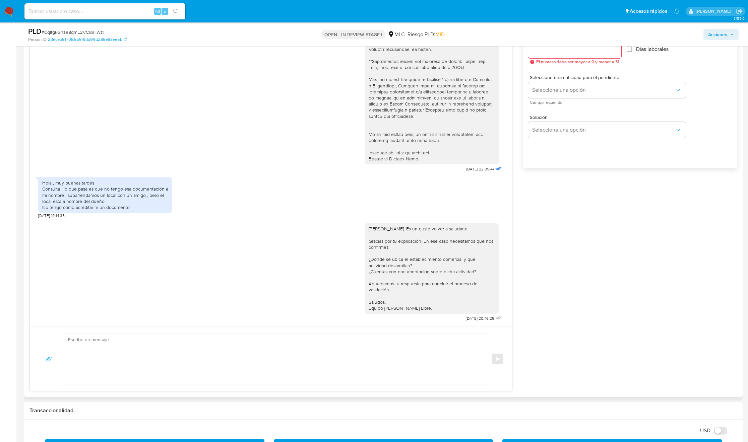
scroll to position [402, 0]
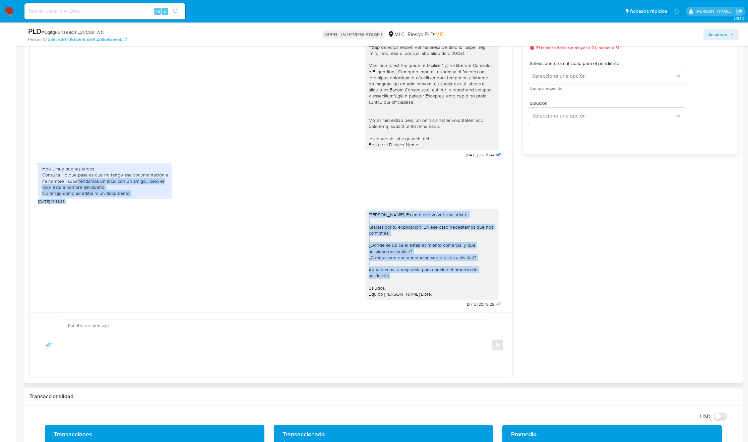
drag, startPoint x: 77, startPoint y: 180, endPoint x: 321, endPoint y: 282, distance: 264.2
click at [320, 282] on div "25/07/2025 22:05:44 Hola , muy buenas tardes Consulta , lo que pasa es que no t…" at bounding box center [271, 158] width 482 height 308
click at [285, 271] on div "Hola, Felipe. Es un gusto volver a saludarte. Gracias por tu explicación. En es…" at bounding box center [270, 256] width 465 height 105
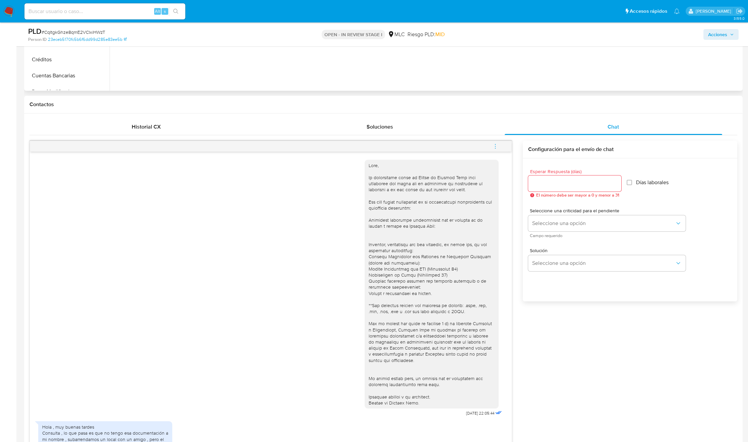
scroll to position [101, 0]
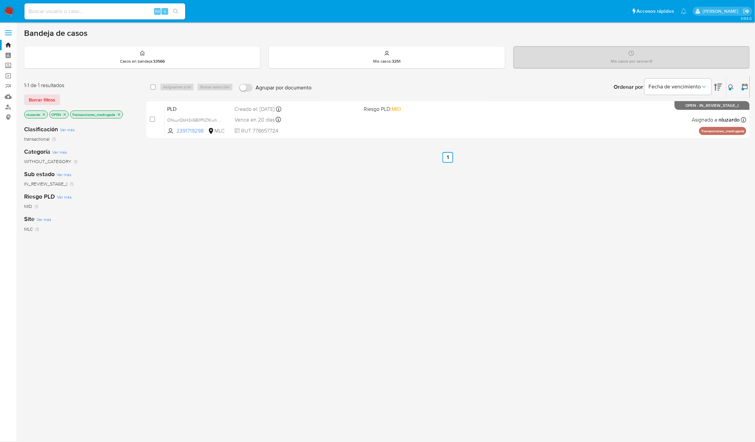
click at [730, 85] on icon at bounding box center [731, 86] width 5 height 5
click at [661, 113] on input "2391719298" at bounding box center [675, 112] width 113 height 9
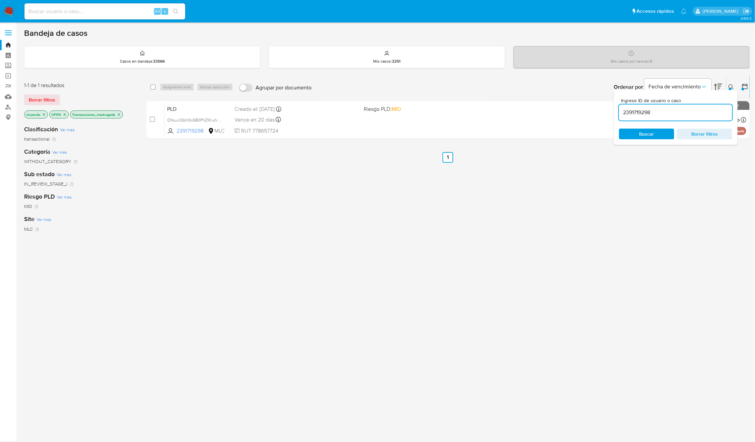
click at [661, 113] on input "2391719298" at bounding box center [675, 112] width 113 height 9
type input "267492343"
click at [649, 144] on div "Ingrese ID de usuario o caso 267492343 Buscar Borrar filtros" at bounding box center [676, 117] width 124 height 55
click at [734, 87] on icon at bounding box center [731, 86] width 5 height 5
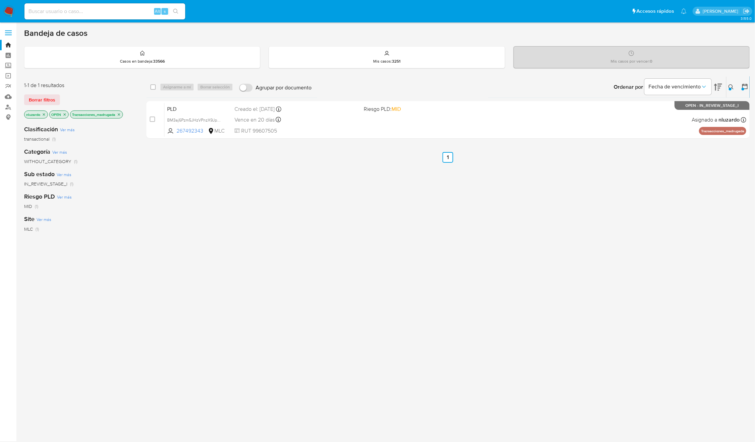
drag, startPoint x: 556, startPoint y: 277, endPoint x: 508, endPoint y: 207, distance: 85.3
click at [557, 275] on div "select-all-cases-checkbox Asignarme a mí Borrar selección Agrupar por documento…" at bounding box center [447, 228] width 603 height 304
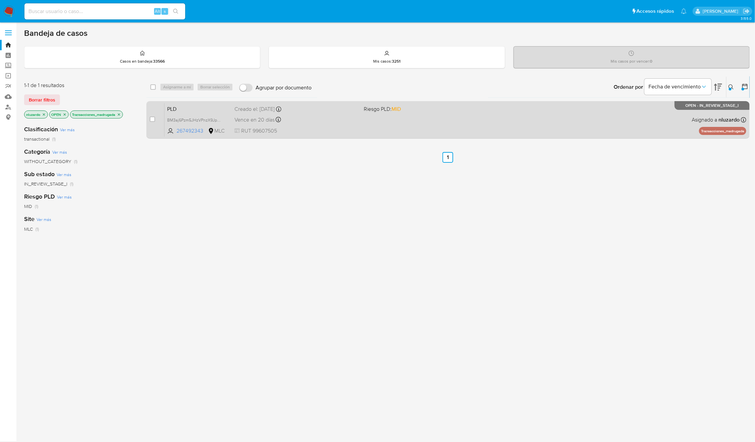
click at [401, 124] on div "PLD BM3aj6Pzm5JHzVPnzX9JpmyB 267492343 MLC Riesgo PLD: MID Creado el: 12/06/202…" at bounding box center [456, 120] width 582 height 34
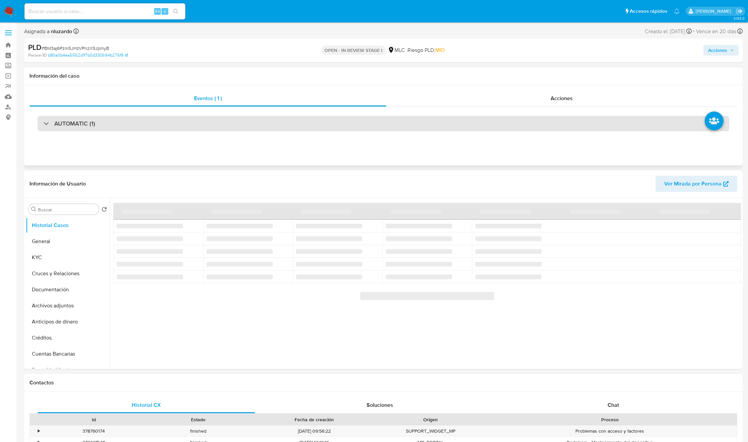
click at [109, 126] on div "AUTOMATIC (1)" at bounding box center [384, 123] width 692 height 15
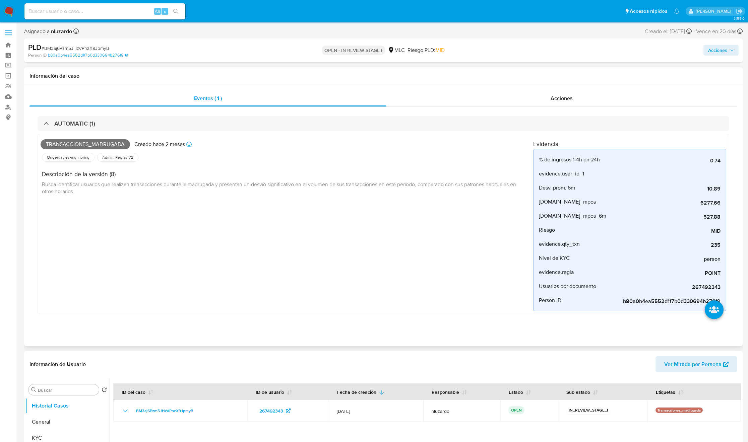
select select "10"
click at [102, 144] on span "Transacciones_madrugada" at bounding box center [85, 144] width 89 height 10
copy span "Transacciones_madrugada"
click at [144, 11] on input at bounding box center [104, 11] width 161 height 9
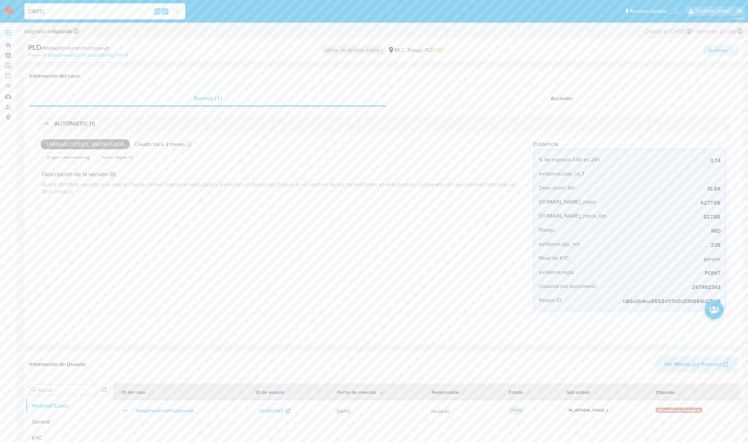
type input "21/08/2025"
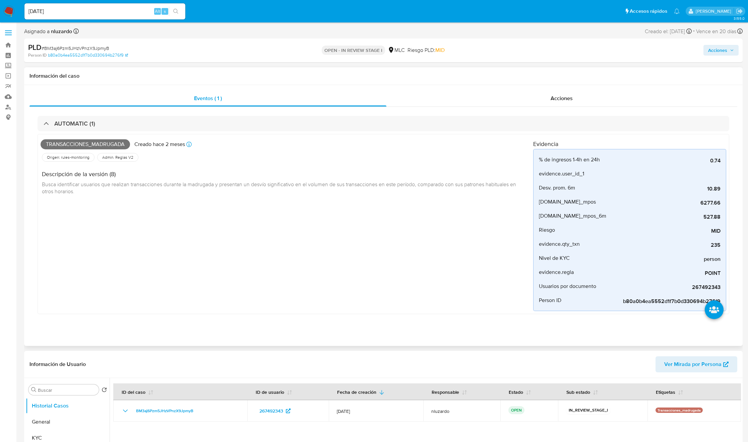
scroll to position [302, 0]
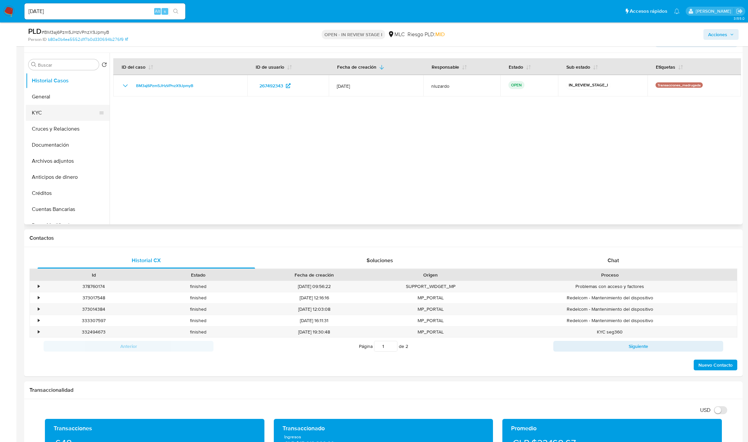
click at [70, 112] on button "KYC" at bounding box center [65, 113] width 78 height 16
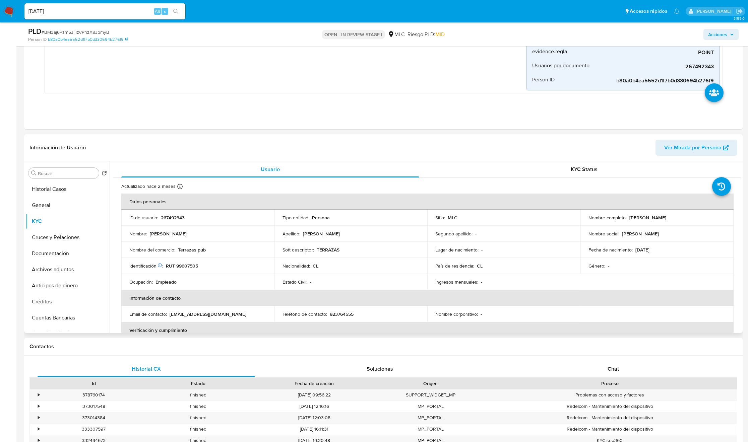
scroll to position [151, 0]
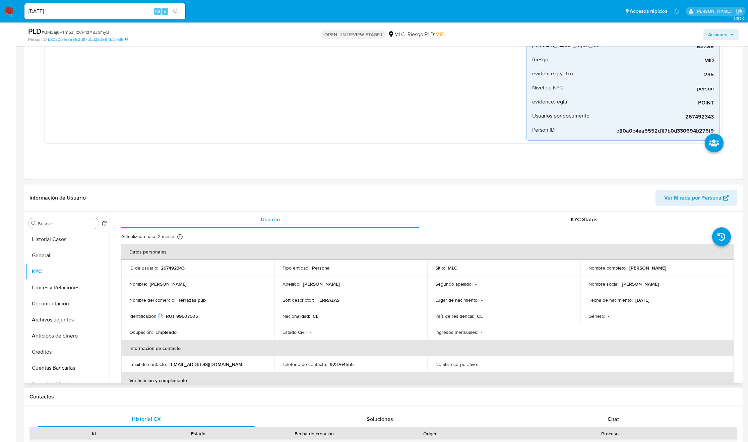
click at [635, 270] on p "Francisco Iván Melo Morales" at bounding box center [647, 268] width 37 height 6
drag, startPoint x: 667, startPoint y: 269, endPoint x: 689, endPoint y: 267, distance: 21.5
click at [689, 267] on div "Nombre completo : Francisco Iván Melo Morales" at bounding box center [656, 268] width 137 height 6
copy p "Francisco Iván Melo Morales"
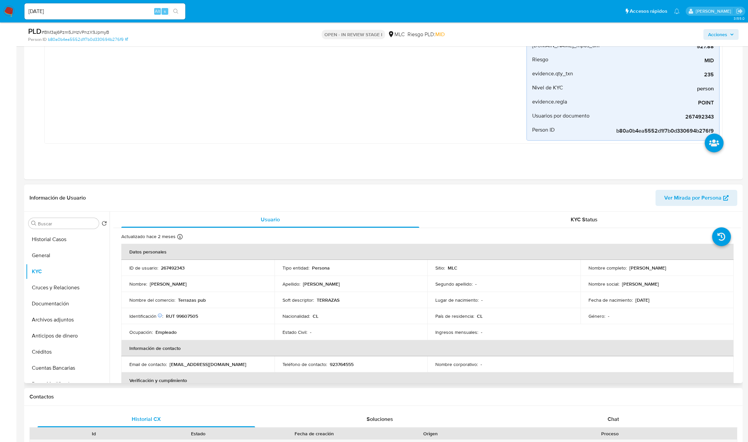
click at [225, 302] on div "Nombre del comercio : Terrazas pub" at bounding box center [197, 300] width 137 height 6
click at [183, 315] on p "RUT 99607505" at bounding box center [182, 316] width 32 height 6
copy p "99607505"
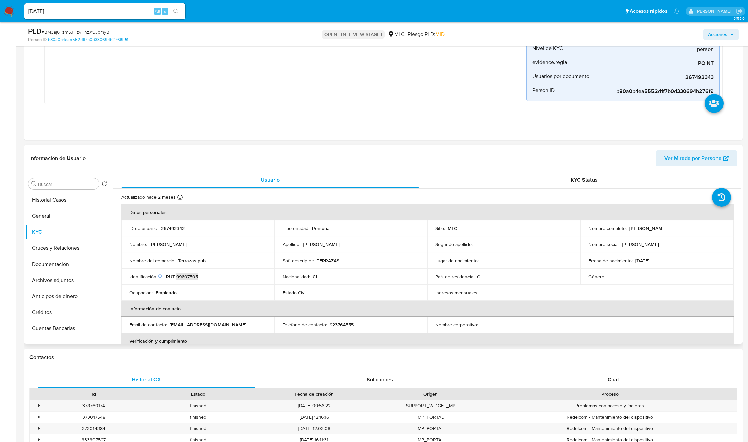
scroll to position [201, 0]
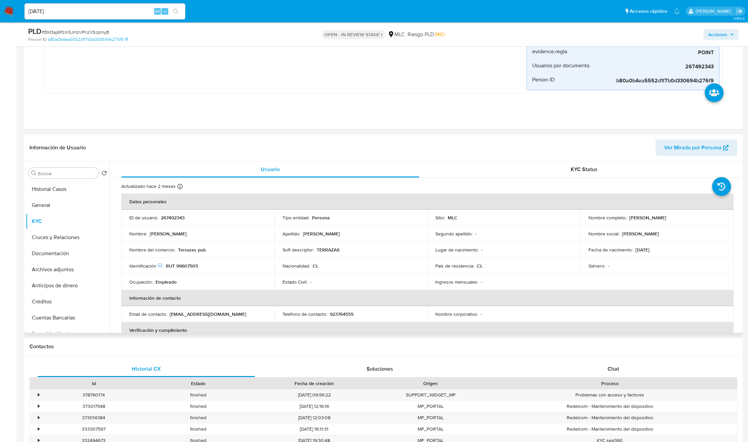
click at [337, 245] on td "Soft descriptor : TERRAZAS" at bounding box center [350, 250] width 153 height 16
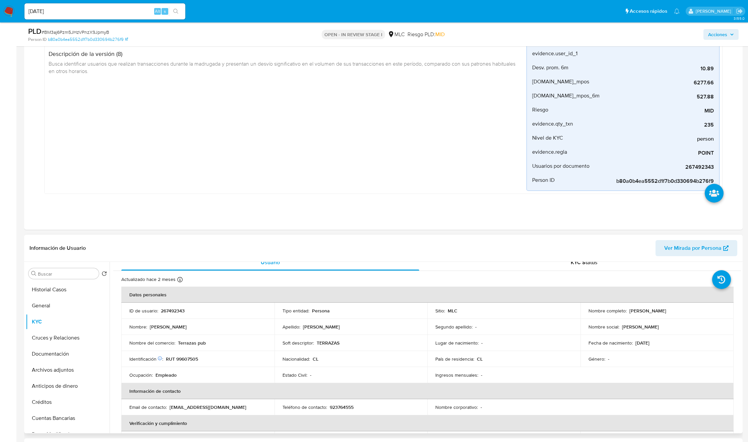
scroll to position [0, 0]
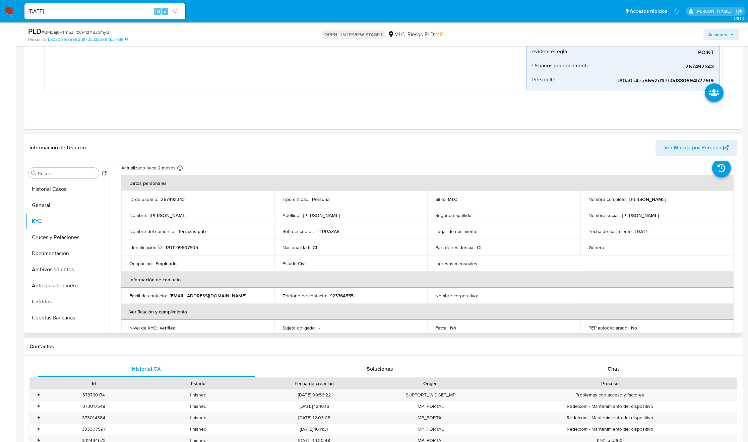
scroll to position [23, 0]
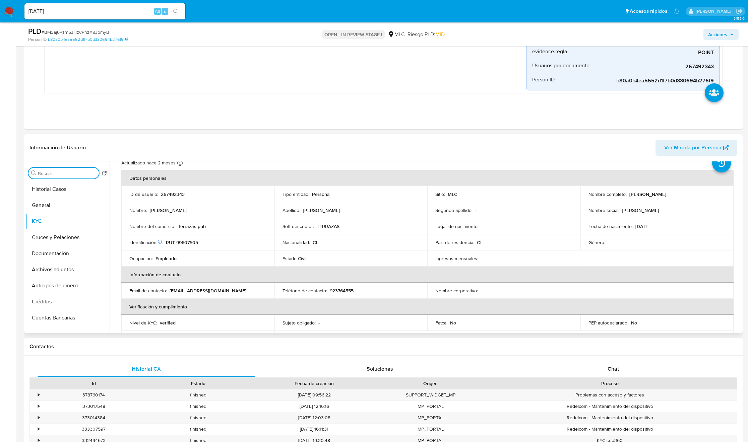
click at [42, 175] on input "Buscar" at bounding box center [67, 174] width 58 height 6
type input "cr"
click at [47, 202] on button "Cruces y Relaciones" at bounding box center [65, 205] width 78 height 16
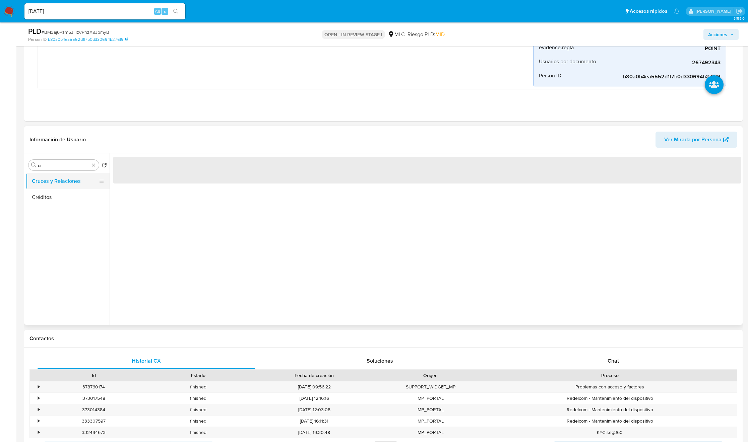
scroll to position [0, 0]
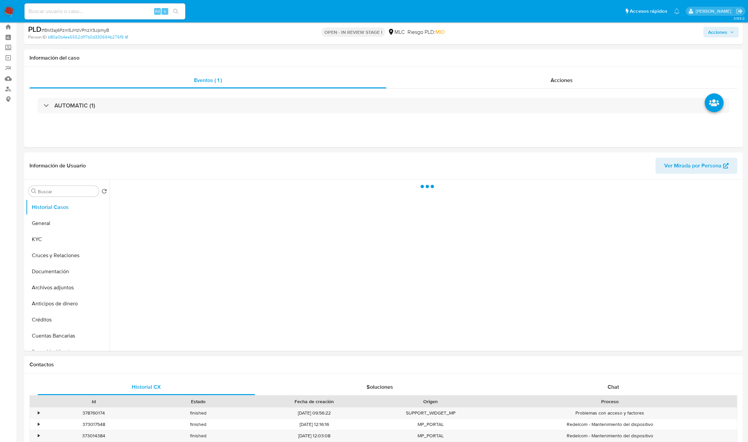
scroll to position [50, 0]
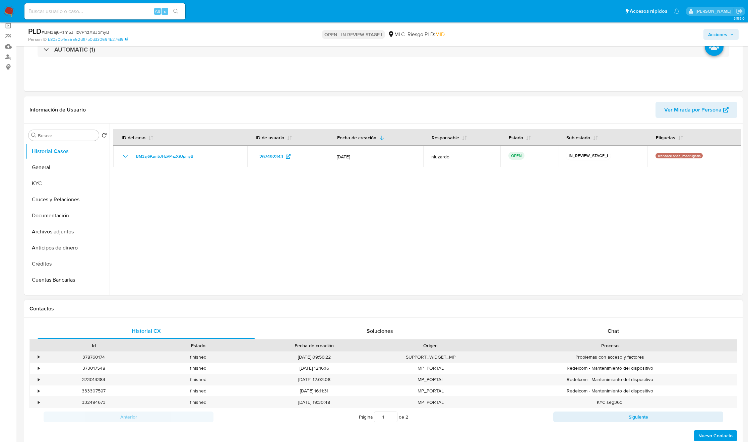
select select "10"
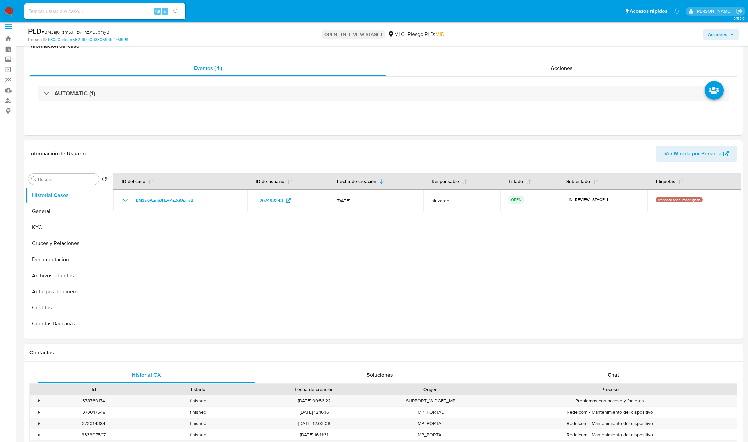
scroll to position [0, 0]
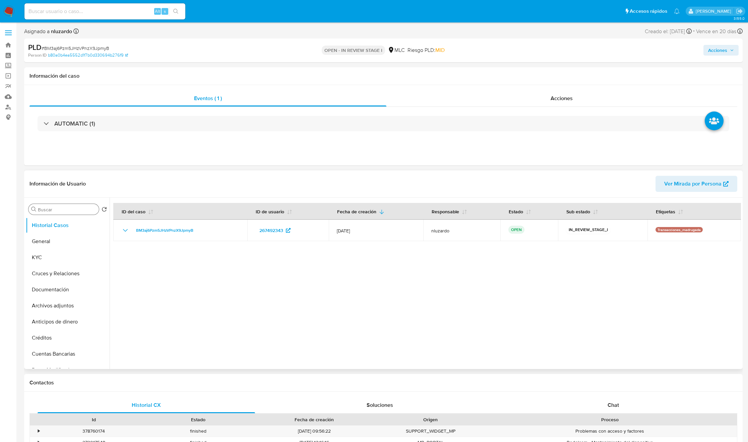
click at [50, 207] on input "Buscar" at bounding box center [67, 210] width 58 height 6
type input "cr"
click at [59, 237] on button "Cruces y Relaciones" at bounding box center [65, 242] width 78 height 16
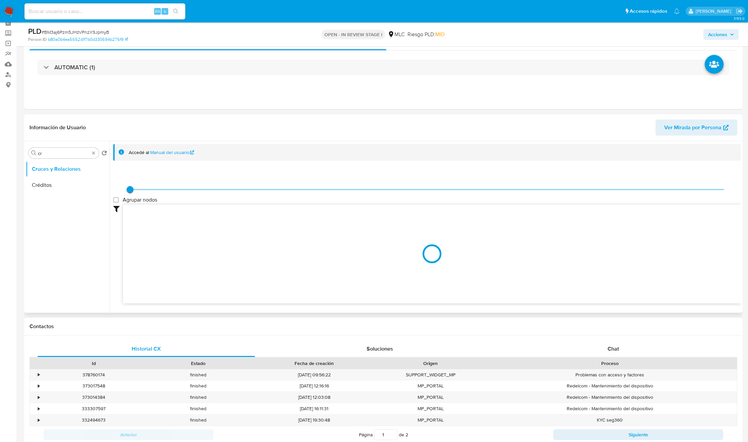
scroll to position [50, 0]
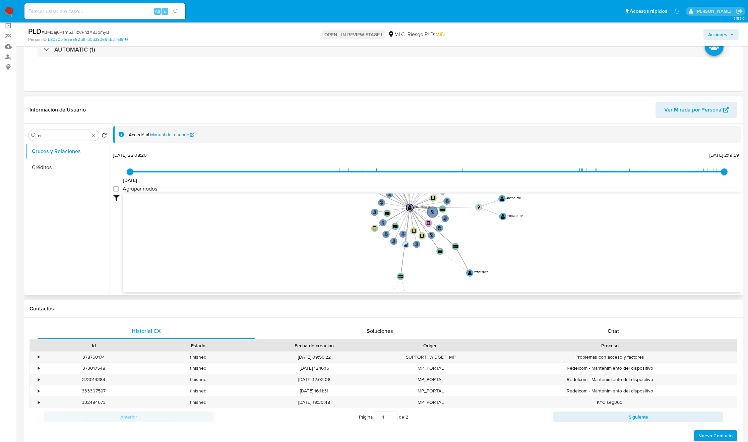
drag, startPoint x: 402, startPoint y: 260, endPoint x: 385, endPoint y: 278, distance: 24.9
click at [386, 278] on icon "user-267492343  267492343 phone-6bfd0fa17b1aee43e99ca2487f4af0c6  person-b80a…" at bounding box center [432, 242] width 618 height 97
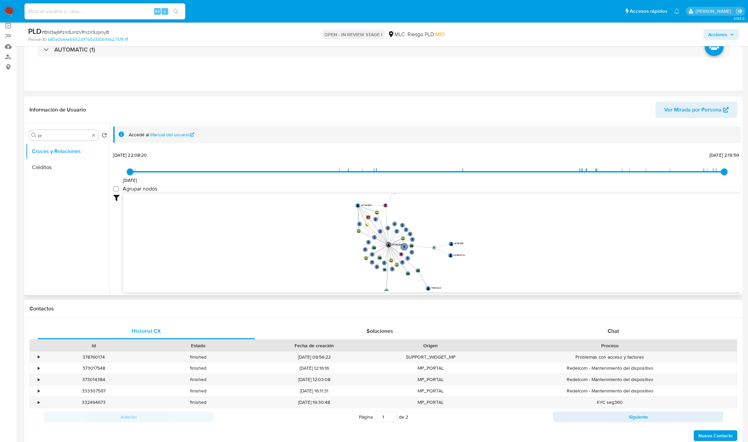
click at [379, 273] on icon "user-267492343  267492343 phone-6bfd0fa17b1aee43e99ca2487f4af0c6  person-b80a…" at bounding box center [432, 242] width 618 height 97
click at [378, 268] on text "" at bounding box center [378, 267] width 2 height 2
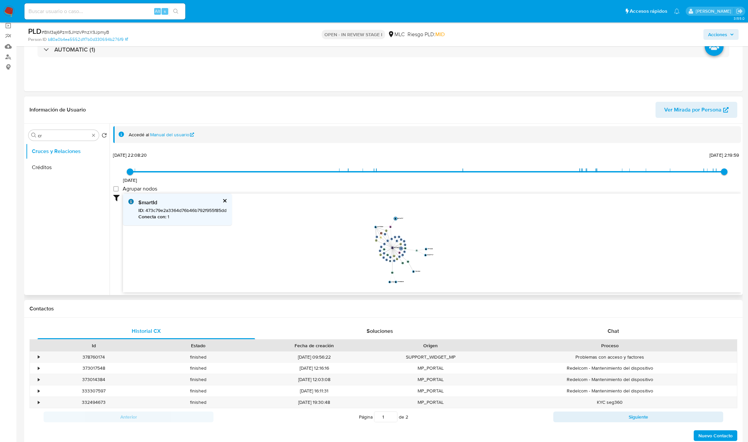
drag, startPoint x: 370, startPoint y: 257, endPoint x: 381, endPoint y: 252, distance: 11.9
click at [381, 252] on icon "user-267492343  267492343 phone-6bfd0fa17b1aee43e99ca2487f4af0c6  person-b80a…" at bounding box center [432, 242] width 618 height 97
click at [344, 259] on icon "user-267492343  267492343 phone-6bfd0fa17b1aee43e99ca2487f4af0c6  person-b80a…" at bounding box center [432, 242] width 618 height 97
click at [609, 168] on span "8/8/2021 8/8/2021, 22:08:20 28/5/2025, 2:19:59" at bounding box center [427, 172] width 594 height 10
type input "1727838038000"
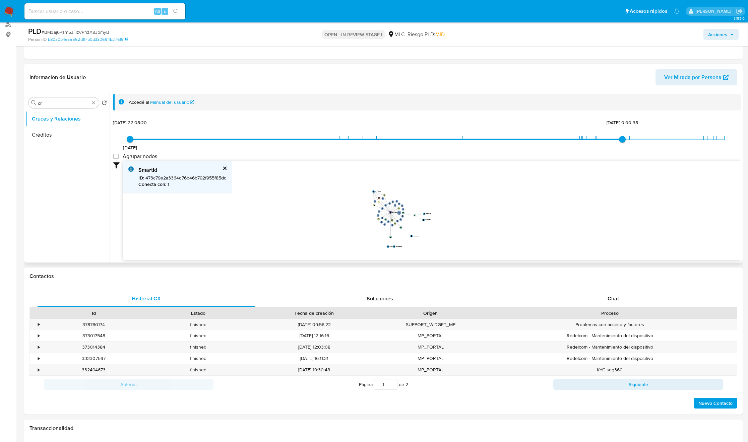
scroll to position [101, 0]
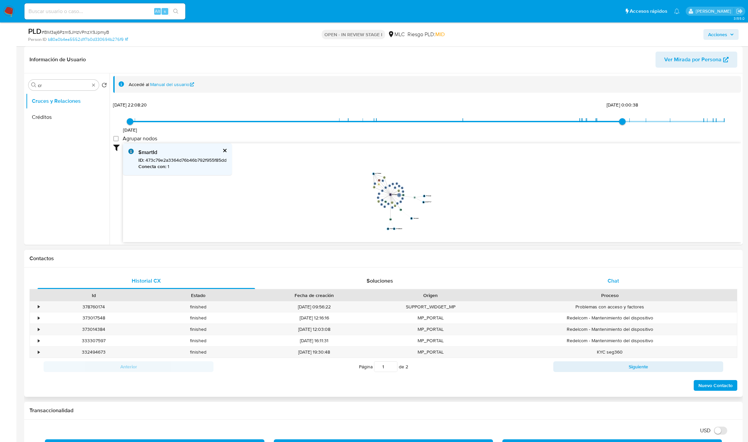
click at [616, 284] on span "Chat" at bounding box center [612, 281] width 11 height 8
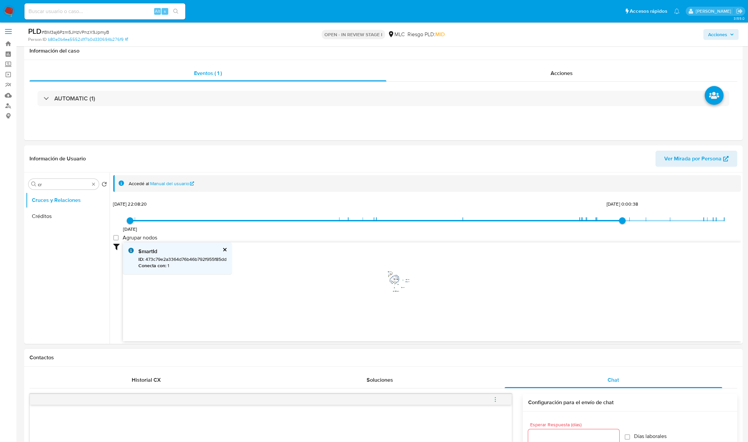
scroll to position [0, 0]
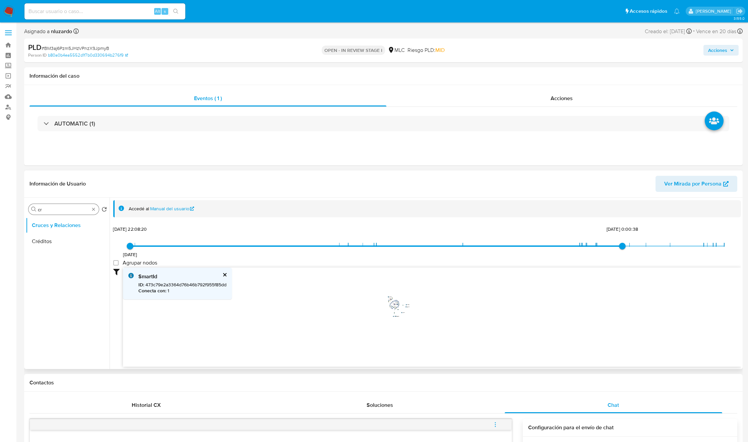
click at [47, 210] on input "cr" at bounding box center [64, 210] width 52 height 6
type input "doc"
click at [34, 235] on button "Documentación" at bounding box center [65, 242] width 78 height 16
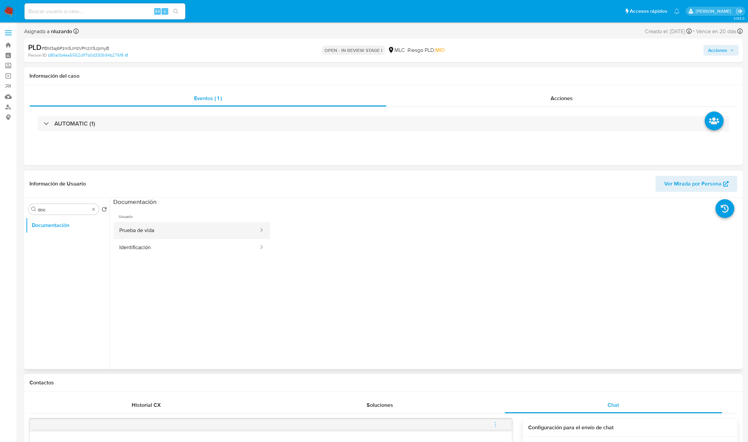
click at [188, 227] on button "Prueba de vida" at bounding box center [186, 230] width 146 height 17
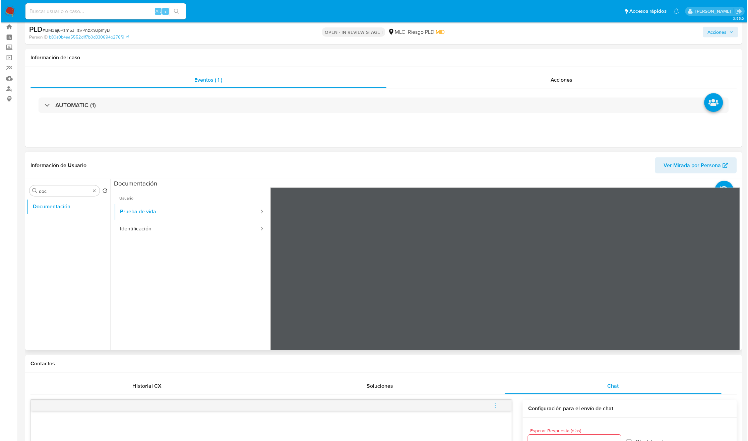
scroll to position [50, 0]
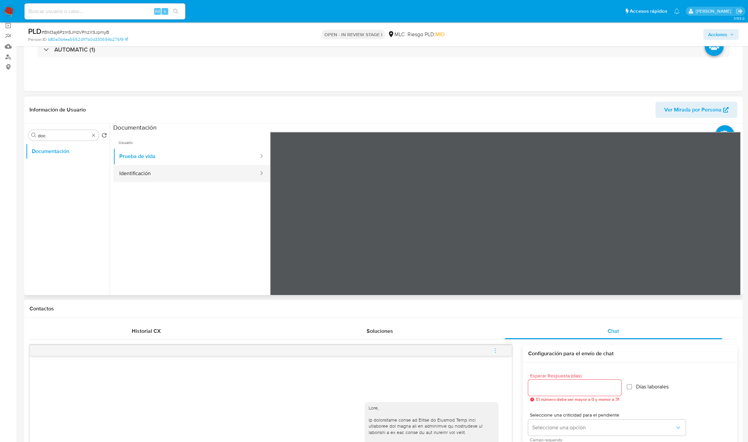
click at [154, 174] on button "Identificación" at bounding box center [186, 173] width 146 height 17
click at [730, 242] on icon at bounding box center [732, 241] width 4 height 7
click at [274, 240] on icon at bounding box center [278, 240] width 13 height 13
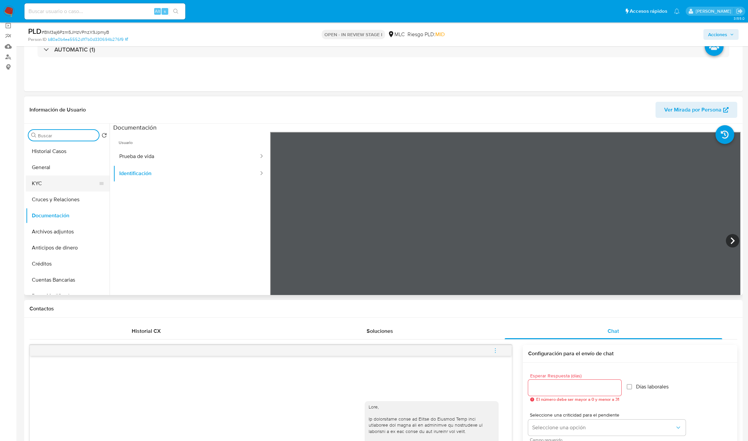
click at [64, 182] on button "KYC" at bounding box center [65, 184] width 78 height 16
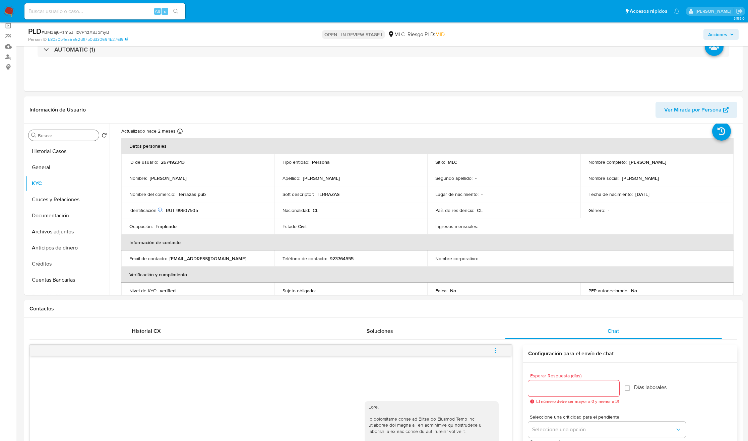
scroll to position [0, 0]
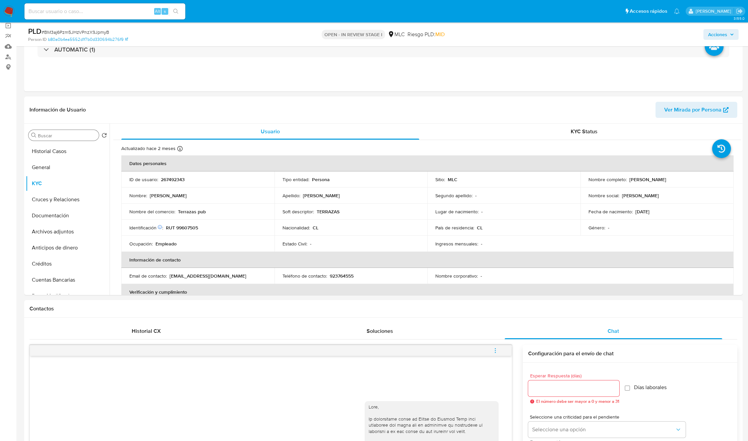
click at [182, 212] on p "Terrazas pub" at bounding box center [192, 212] width 28 height 6
click at [210, 213] on div "Nombre del comercio : Terrazas pub" at bounding box center [197, 212] width 137 height 6
copy p "Terrazas pub"
click at [147, 211] on p "Nombre del comercio :" at bounding box center [152, 212] width 46 height 6
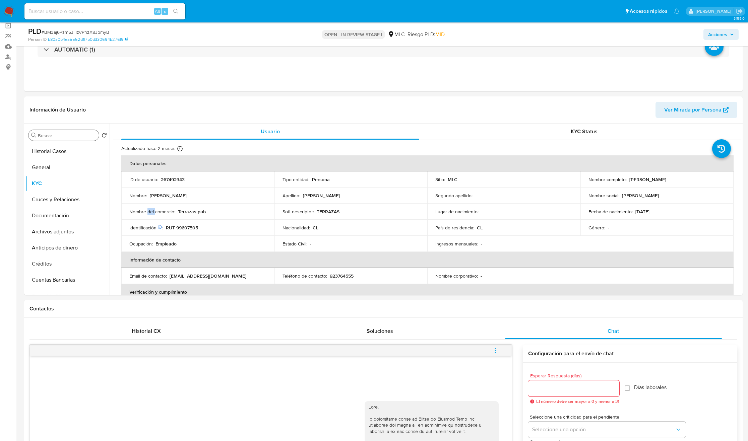
click at [147, 211] on p "Nombre del comercio :" at bounding box center [152, 212] width 46 height 6
copy div "Nombre del comercio : Terrazas pub"
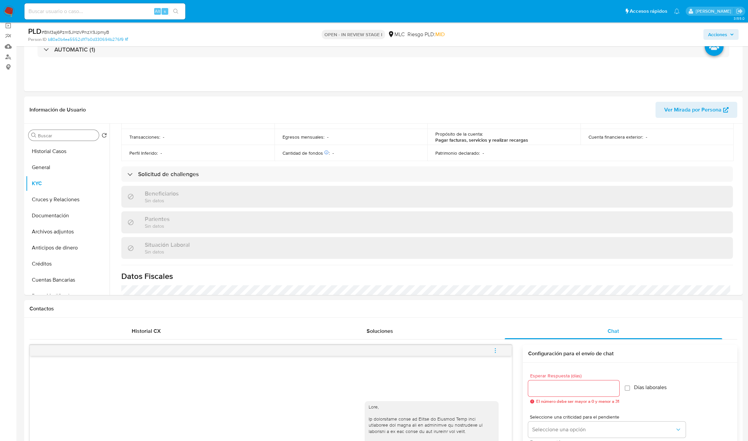
scroll to position [363, 0]
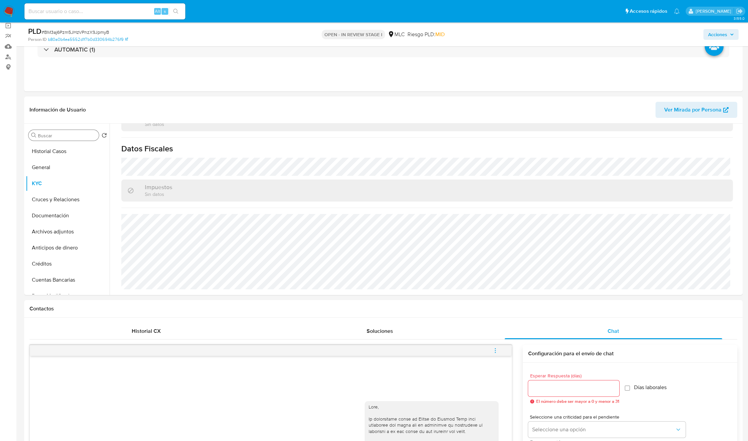
click at [62, 135] on input "Buscar" at bounding box center [67, 136] width 58 height 6
click at [45, 179] on ul "KYC Direcciones" at bounding box center [68, 218] width 84 height 151
click at [52, 170] on button "Direcciones" at bounding box center [65, 167] width 78 height 16
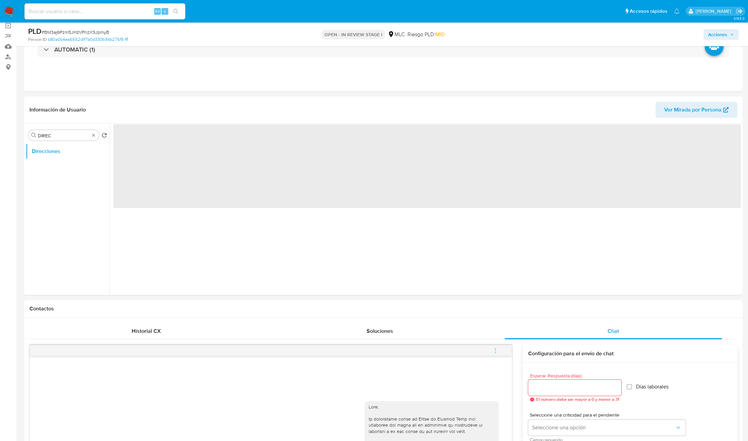
scroll to position [0, 0]
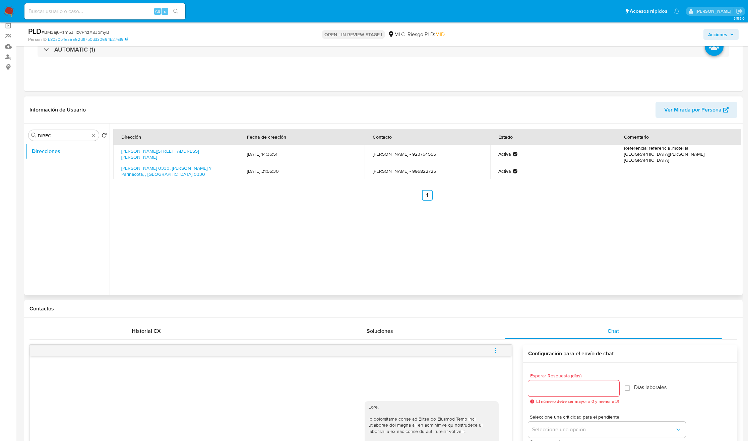
click at [627, 155] on td "Referencia: referencia ,motel la fuente villa frontera ,arica" at bounding box center [679, 154] width 126 height 18
click at [168, 167] on link "Maria Dolores 0330, Arica, Arica Y Parinacota, , Chile 0330" at bounding box center [166, 171] width 90 height 13
click at [378, 242] on div "Dirección Fecha de creación Contacto Estado Comentario Pedro Lagos 213, Arica, …" at bounding box center [425, 210] width 631 height 172
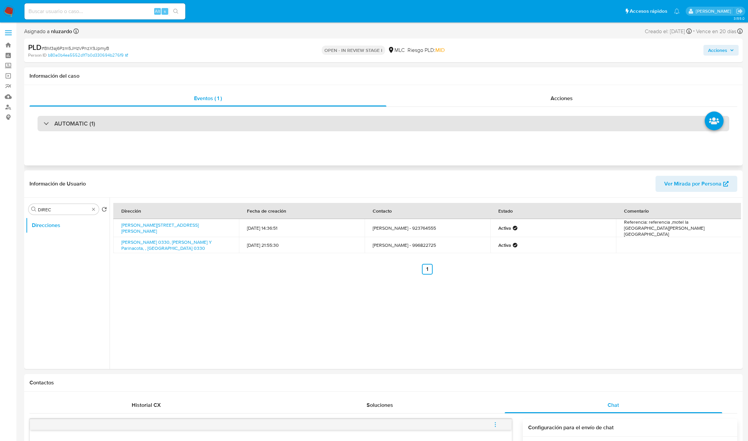
click at [212, 125] on div "AUTOMATIC (1)" at bounding box center [384, 123] width 692 height 15
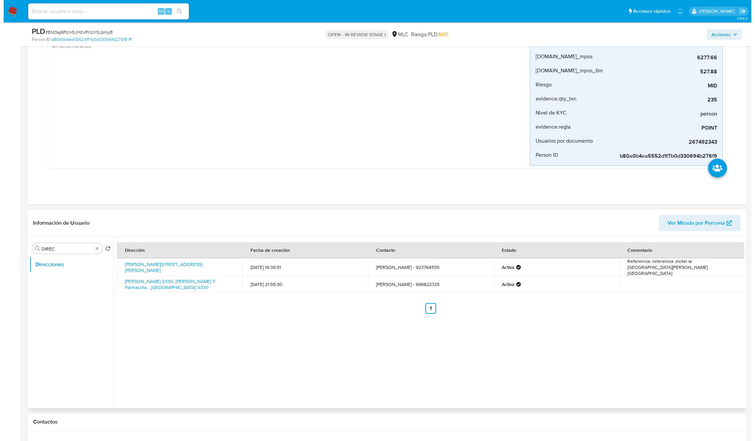
scroll to position [151, 0]
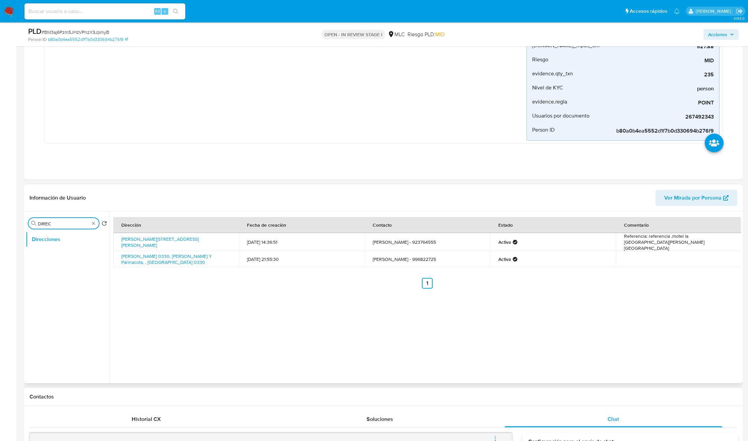
click at [52, 224] on input "DIREC" at bounding box center [64, 224] width 52 height 6
type input "AD"
click at [60, 245] on button "Archivos adjuntos" at bounding box center [65, 240] width 78 height 16
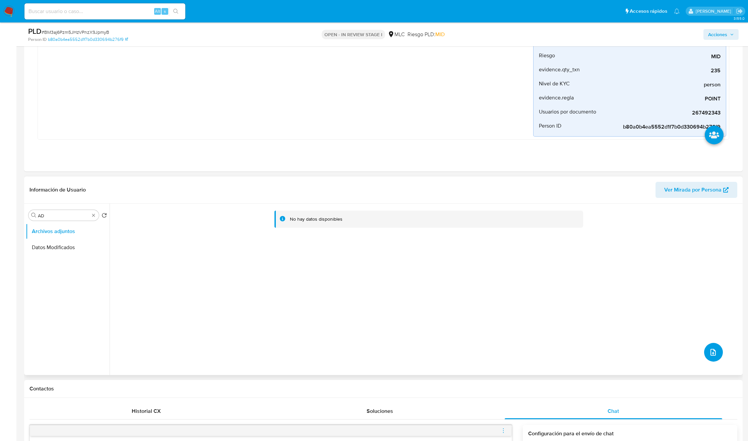
click at [709, 360] on button "upload-file" at bounding box center [713, 352] width 19 height 19
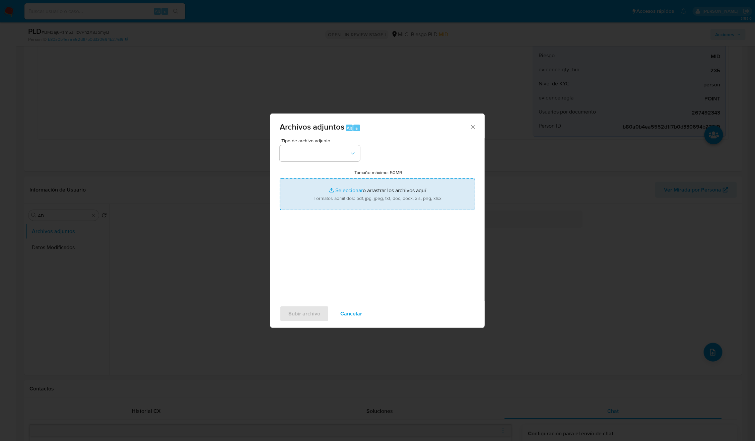
type input "C:\fakepath\267492343 - Tablas Transaccionales 2025 v1.2.xlsx"
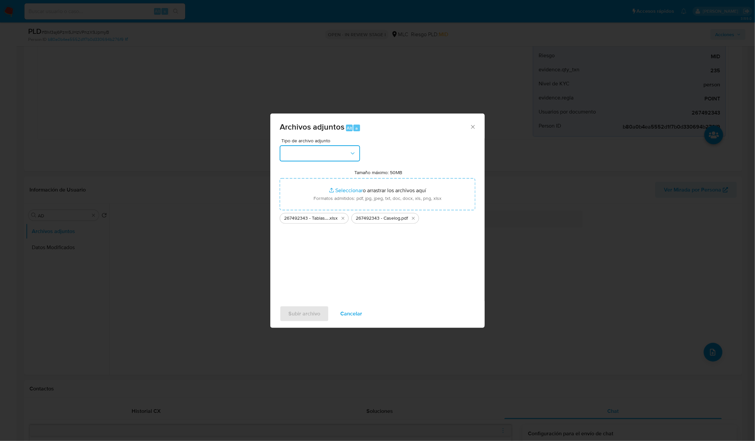
click at [340, 155] on button "button" at bounding box center [320, 153] width 80 height 16
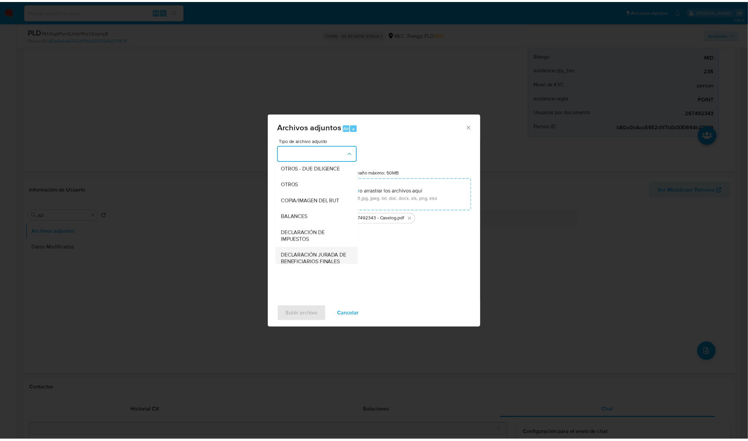
scroll to position [77, 0]
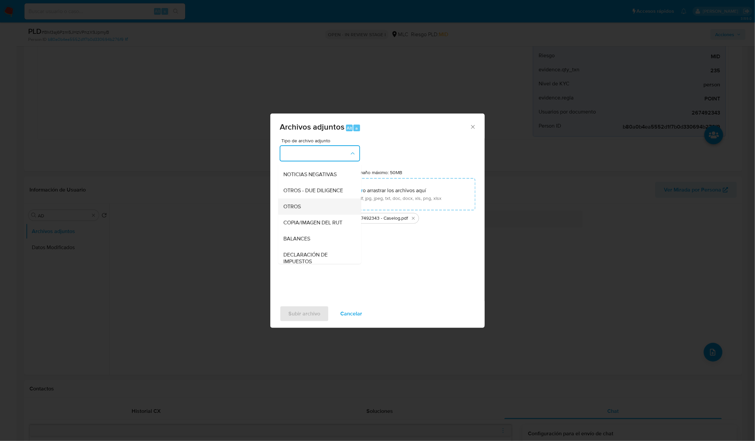
click at [306, 214] on div "OTROS" at bounding box center [318, 207] width 68 height 16
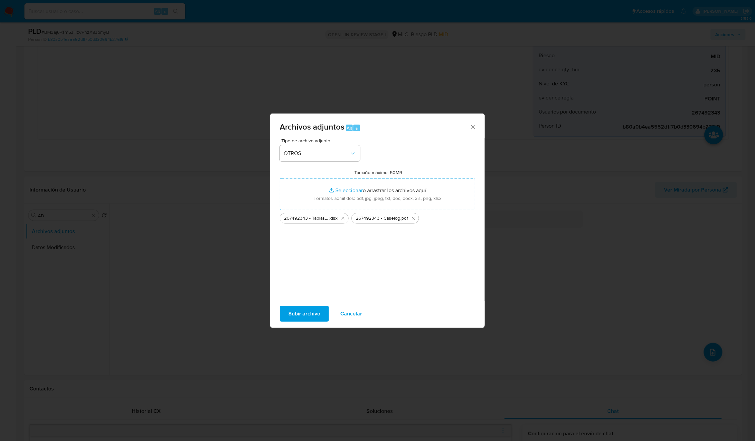
click at [310, 307] on span "Subir archivo" at bounding box center [304, 314] width 32 height 15
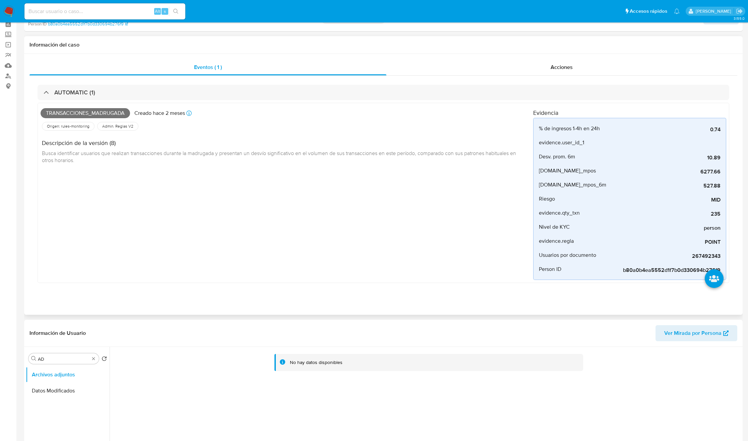
scroll to position [0, 0]
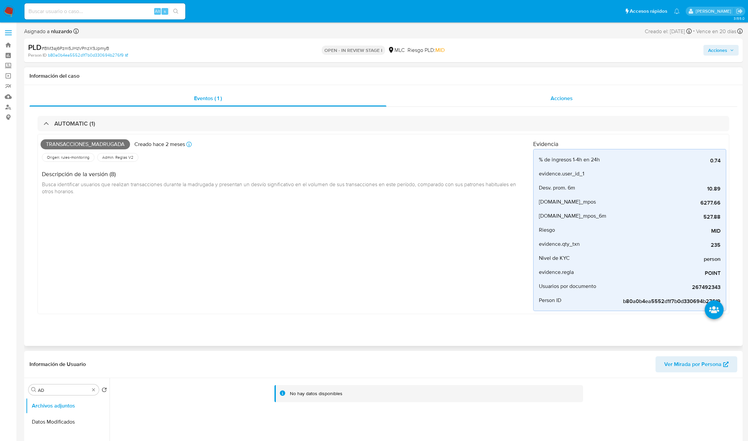
click at [573, 98] on div "Acciones" at bounding box center [561, 98] width 351 height 16
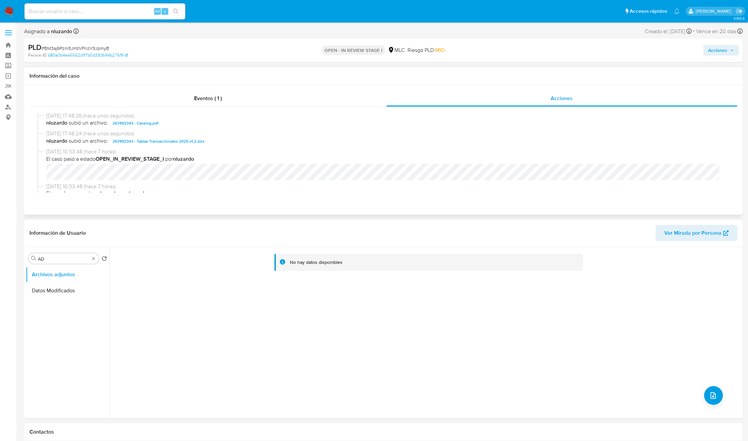
click at [180, 128] on div "21/08/2025 17:48:26 (hace unos segundos) nluzardo subió un archivo: 267492343 -…" at bounding box center [384, 121] width 692 height 18
copy span "267492343 - Caselog.pdf"
click at [92, 262] on div "Buscar AD" at bounding box center [63, 258] width 70 height 11
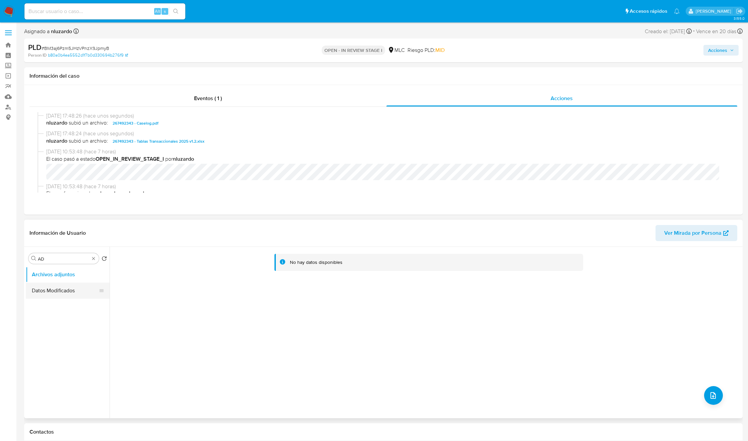
click at [70, 297] on button "Datos Modificados" at bounding box center [65, 291] width 78 height 16
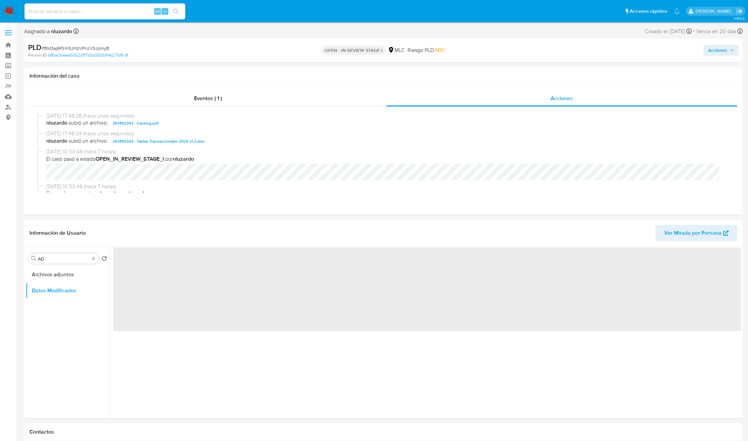
click at [96, 260] on div "Buscar AD" at bounding box center [63, 258] width 70 height 11
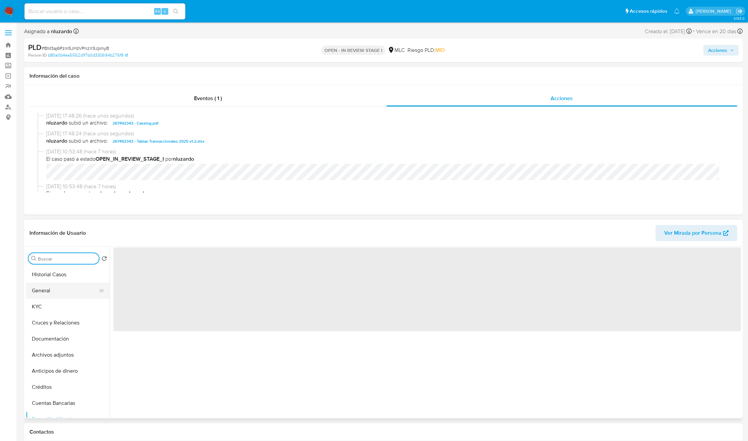
click at [64, 297] on button "General" at bounding box center [65, 291] width 78 height 16
click at [59, 304] on button "KYC" at bounding box center [65, 307] width 78 height 16
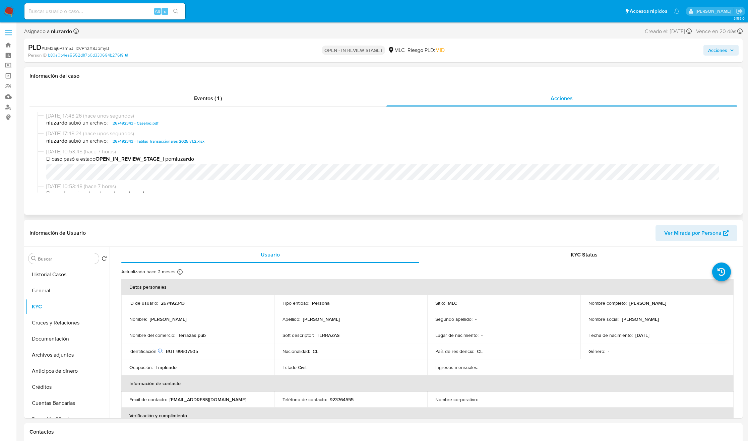
click at [199, 122] on span "nluzardo subió un archivo: 267492343 - Caselog.pdf" at bounding box center [386, 123] width 680 height 8
copy span "267492343 - Caselog.pdf"
click at [709, 51] on span "Acciones" at bounding box center [717, 50] width 19 height 11
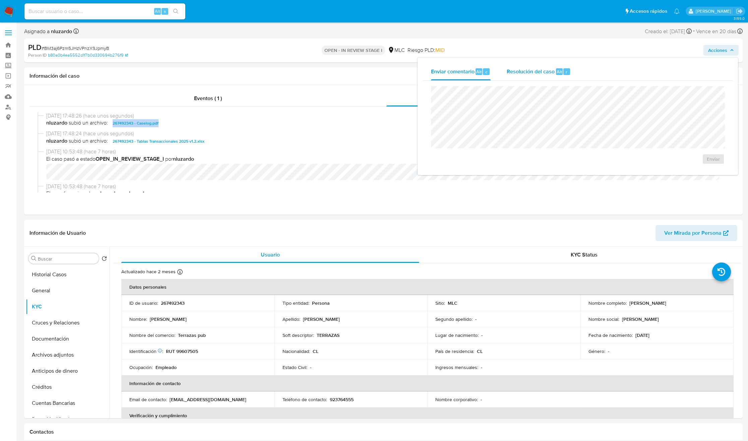
click at [543, 74] on div "Resolución del caso Alt r" at bounding box center [539, 71] width 64 height 17
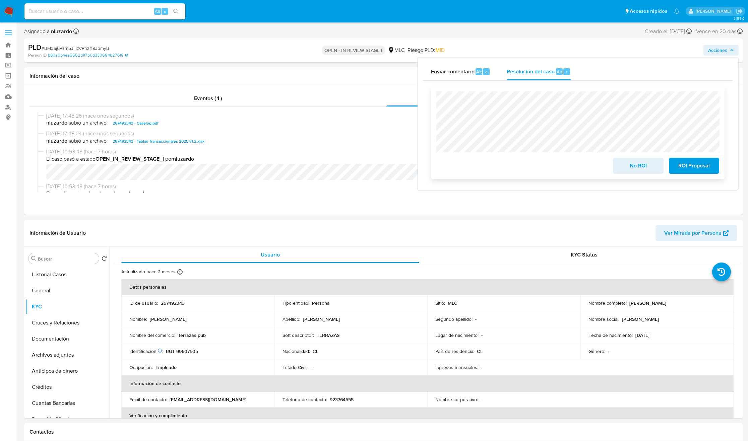
click at [642, 164] on span "No ROI" at bounding box center [638, 165] width 33 height 15
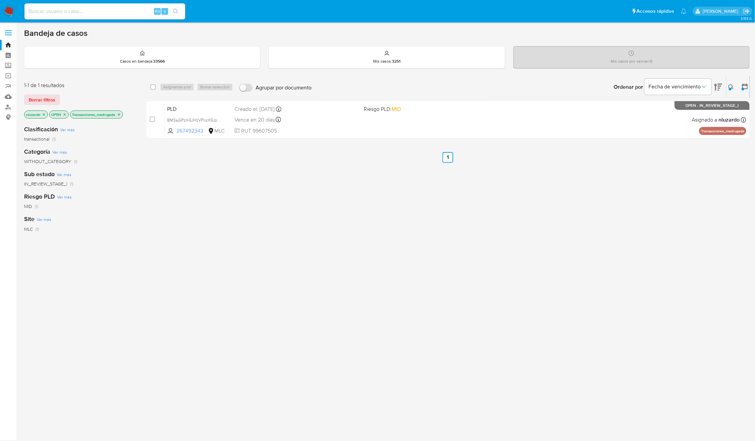
click at [726, 82] on div "Ingrese ID de usuario o caso 267492343 Buscar Borrar filtros" at bounding box center [731, 87] width 11 height 21
click at [729, 84] on icon at bounding box center [731, 86] width 5 height 5
click at [708, 129] on span "Borrar filtros" at bounding box center [705, 133] width 46 height 9
click at [657, 137] on span "Buscar" at bounding box center [647, 133] width 46 height 9
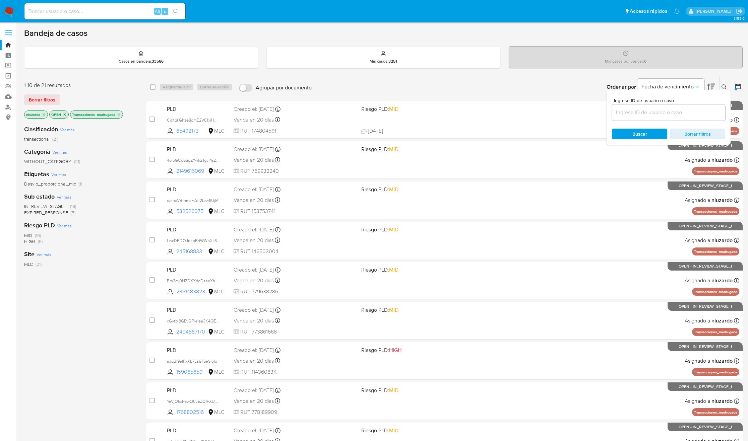
click at [123, 113] on p "Transacciones_madrugada" at bounding box center [96, 114] width 52 height 7
click at [120, 114] on icon "close-filter" at bounding box center [119, 114] width 2 height 2
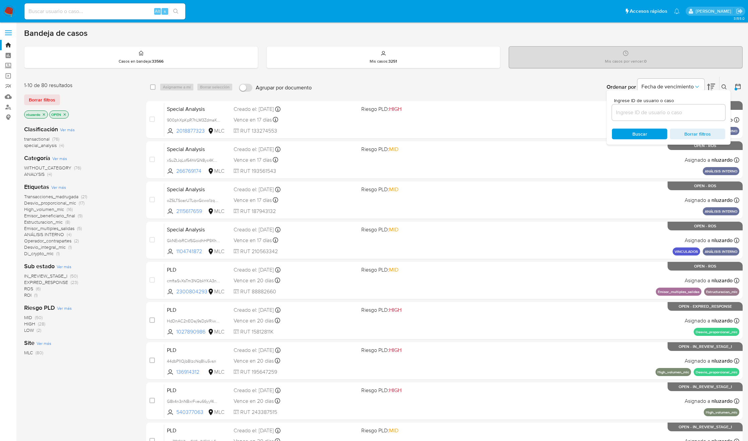
click at [123, 319] on div "MID (50) HIGH (28) LOW (2)" at bounding box center [79, 324] width 111 height 19
click at [26, 296] on span "ROI" at bounding box center [27, 295] width 7 height 7
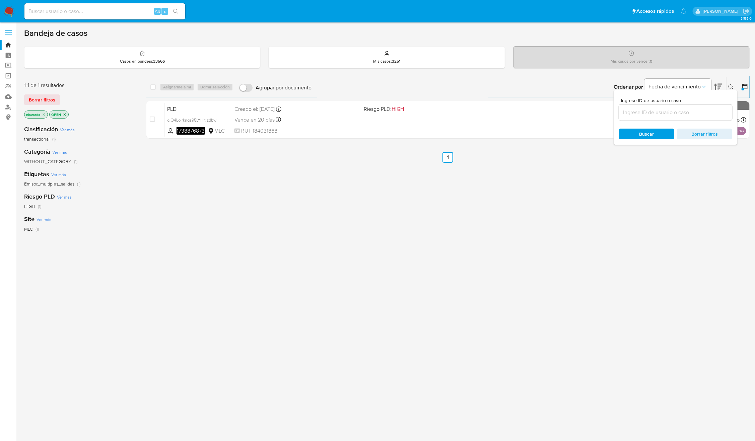
click at [733, 82] on div "Ingrese ID de usuario o caso 267492343 Buscar Borrar filtros" at bounding box center [731, 87] width 11 height 21
drag, startPoint x: 520, startPoint y: 261, endPoint x: 653, endPoint y: 176, distance: 157.8
click at [521, 262] on div "select-all-cases-checkbox Asignarme a mí Borrar selección Agrupar por documento…" at bounding box center [447, 228] width 603 height 304
click at [733, 82] on div "Ingrese ID de usuario o caso 267492343 Buscar Borrar filtros" at bounding box center [731, 87] width 11 height 21
click at [729, 86] on icon at bounding box center [731, 86] width 5 height 5
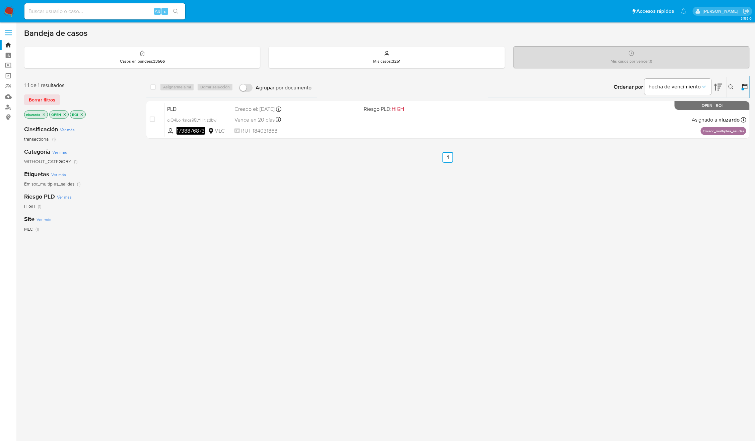
click at [607, 197] on div "select-all-cases-checkbox Asignarme a mí Borrar selección Agrupar por documento…" at bounding box center [447, 228] width 603 height 304
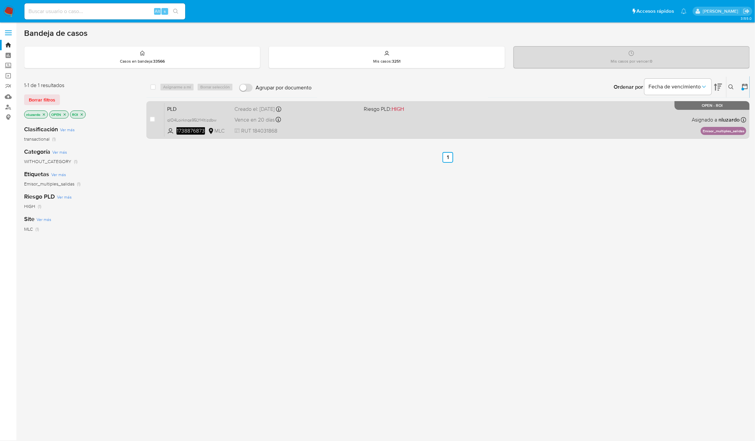
click at [564, 122] on div "PLD qIO4Loirknqs95LYHltizdbw 1738876873 MLC Riesgo PLD: HIGH Creado el: [DATE] …" at bounding box center [456, 120] width 582 height 34
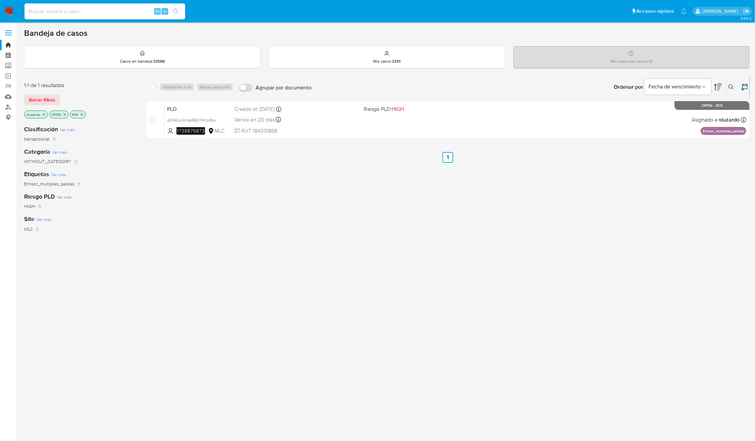
click at [82, 115] on icon "close-filter" at bounding box center [82, 115] width 4 height 4
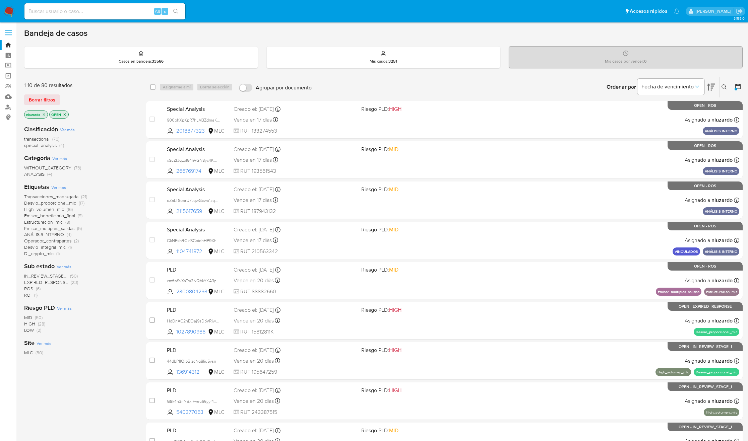
click at [29, 289] on span "ROS" at bounding box center [28, 288] width 9 height 7
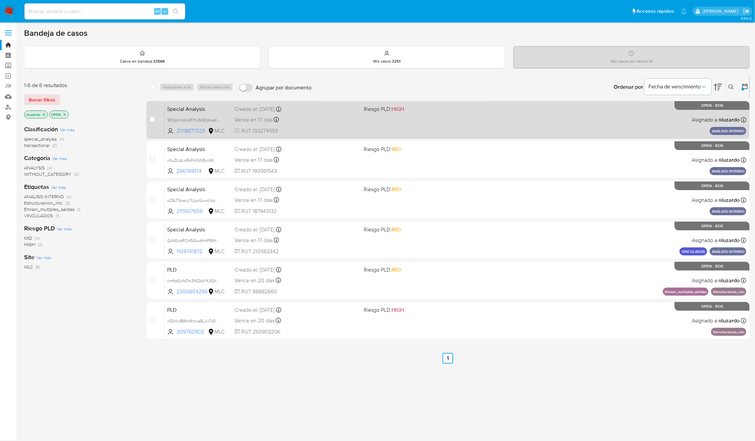
click at [455, 124] on div "Special Analysis 900phXpKpR7hLM3ZdmaKOKZg 2018877323 MLC Riesgo PLD: HIGH Cread…" at bounding box center [456, 120] width 582 height 34
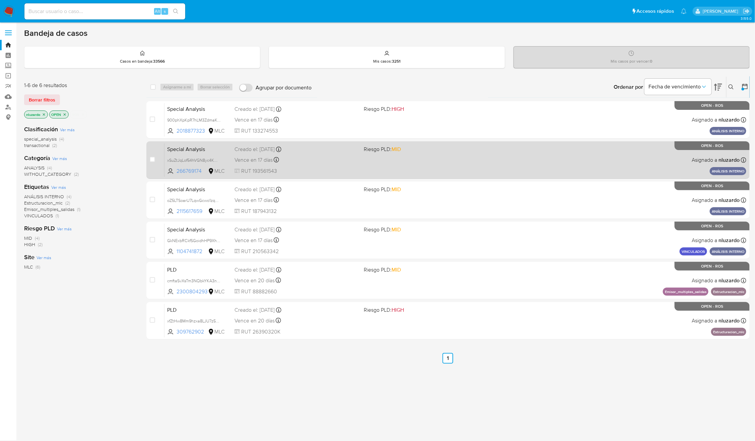
drag, startPoint x: 455, startPoint y: 158, endPoint x: 447, endPoint y: 171, distance: 16.0
click at [455, 158] on div "Special Analysis xSuZtJqLof54hVGN8yc4KM31 266769174 MLC Riesgo PLD: MID Creado …" at bounding box center [456, 160] width 582 height 34
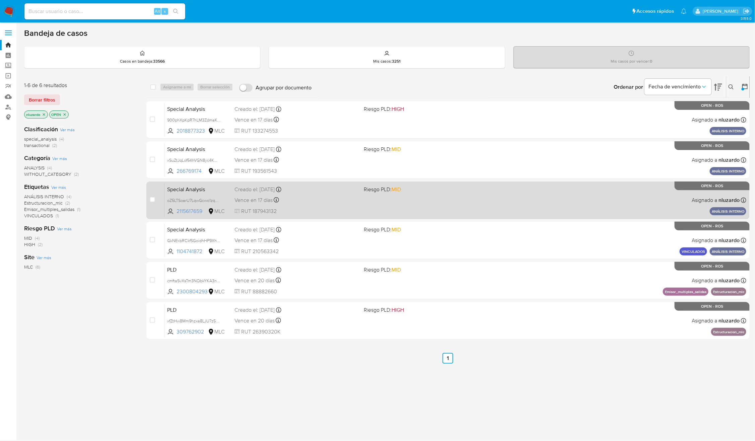
click at [427, 199] on div "Special Analysis oZ5LTSoarU7LqwGcwo1zqpo7 2115617659 MLC Riesgo PLD: MID Creado…" at bounding box center [456, 200] width 582 height 34
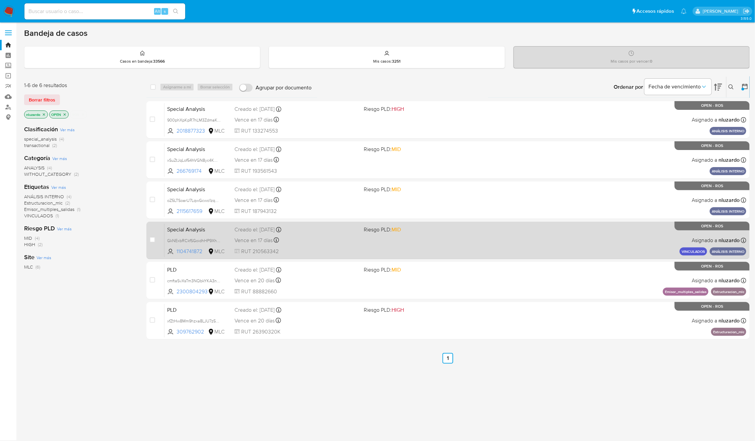
click at [419, 234] on div "Special Analysis GkNExbRCkfSGoidhHP9XhyNn 1104741872 MLC Riesgo PLD: MID Creado…" at bounding box center [456, 240] width 582 height 34
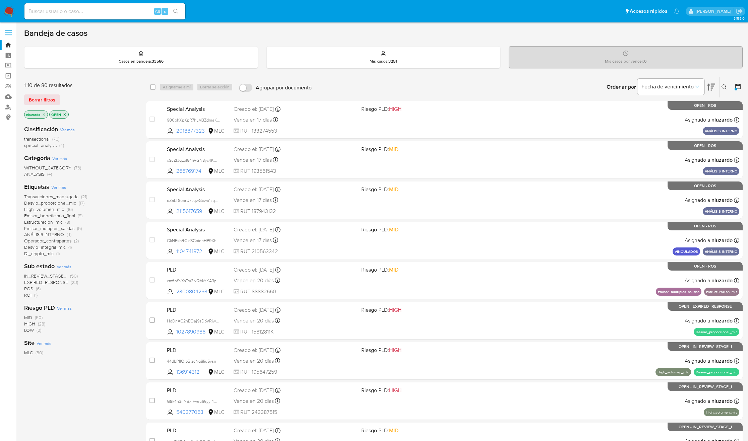
click at [31, 296] on span "ROI" at bounding box center [27, 295] width 7 height 7
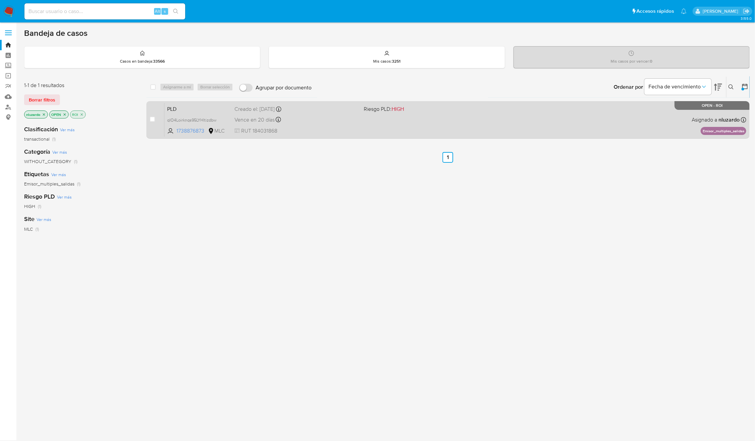
click at [570, 128] on div "PLD qIO4Loirknqs95LYHltizdbw 1738876873 MLC Riesgo PLD: HIGH Creado el: [DATE] …" at bounding box center [456, 120] width 582 height 34
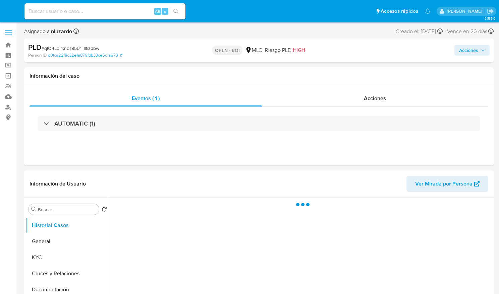
select select "10"
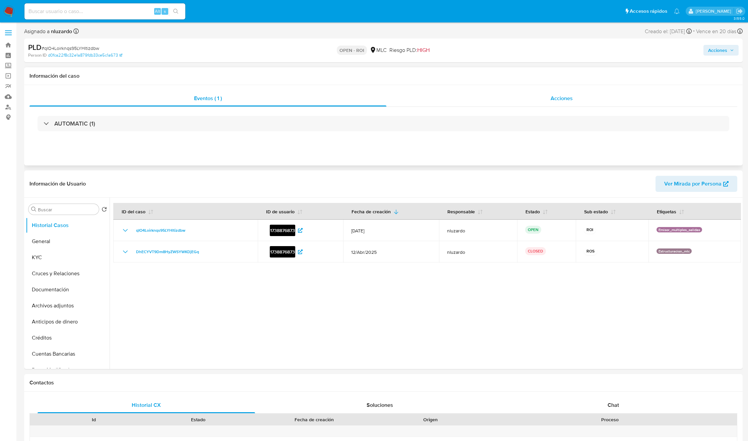
click at [498, 99] on span "Acciones" at bounding box center [561, 98] width 22 height 8
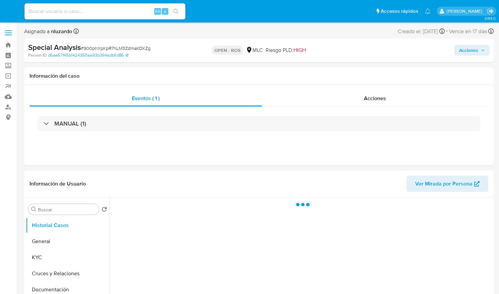
select select "10"
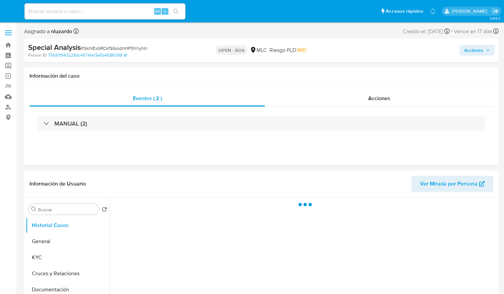
select select "10"
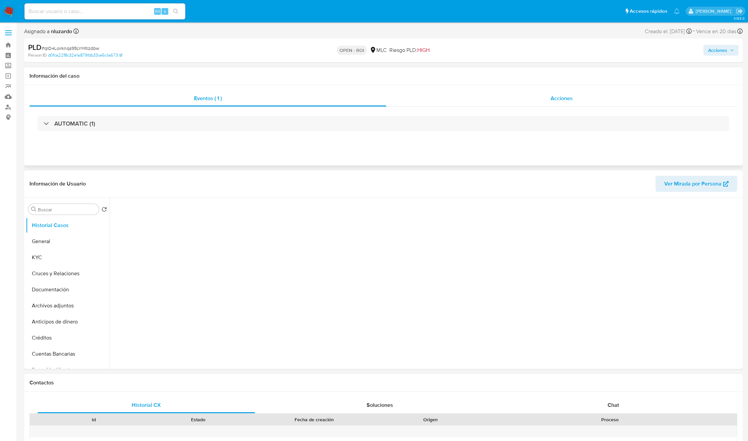
click at [516, 101] on div "Acciones" at bounding box center [561, 98] width 351 height 16
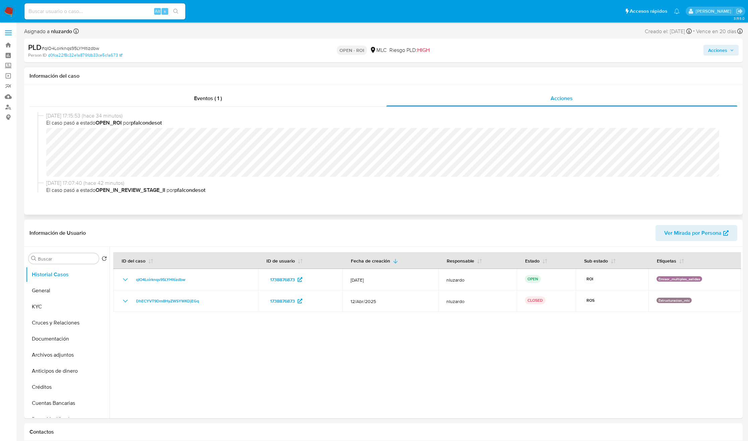
select select "10"
drag, startPoint x: 722, startPoint y: 50, endPoint x: 716, endPoint y: 53, distance: 6.8
click at [722, 51] on span "Acciones" at bounding box center [717, 50] width 19 height 11
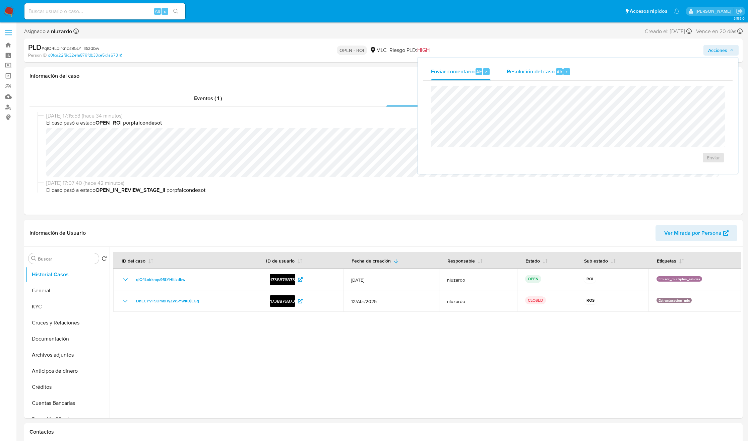
click at [521, 70] on span "Resolución del caso" at bounding box center [531, 72] width 48 height 8
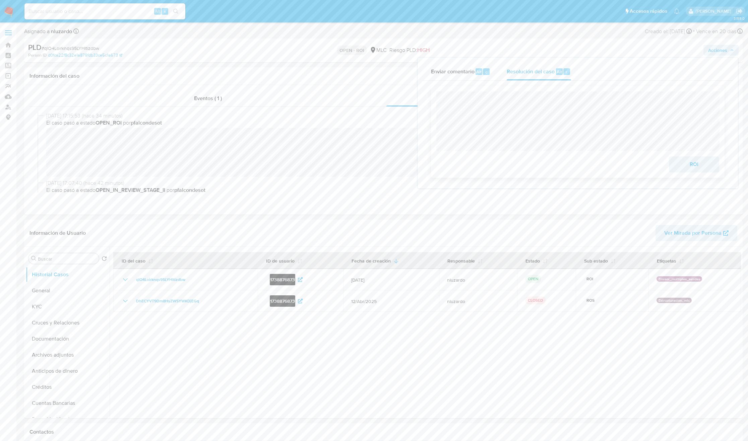
click at [683, 171] on span "ROI" at bounding box center [693, 164] width 33 height 15
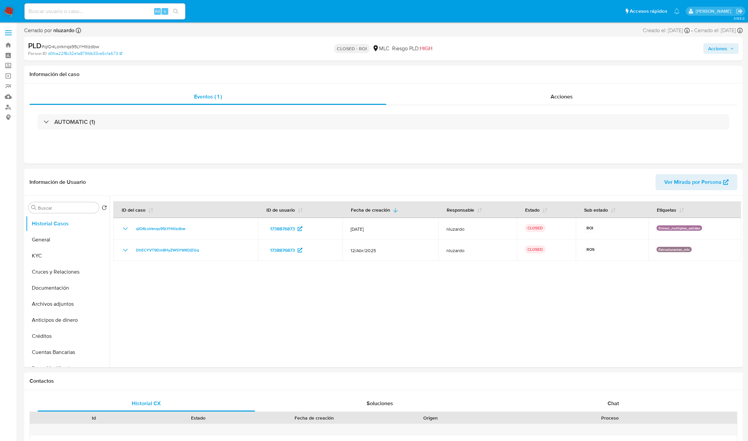
select select "10"
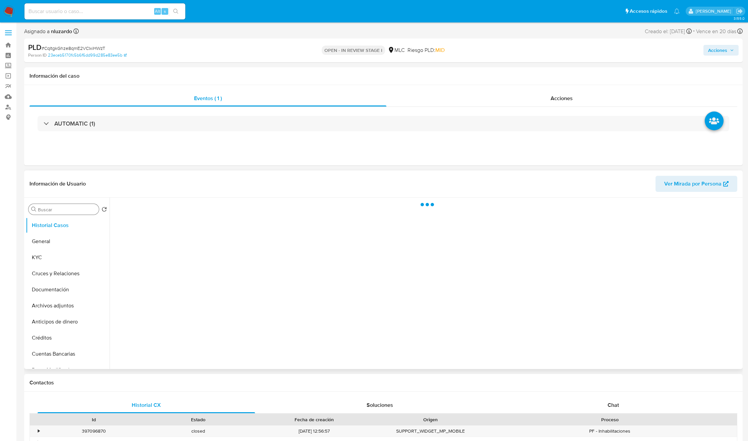
click at [49, 211] on input "Buscar" at bounding box center [67, 210] width 58 height 6
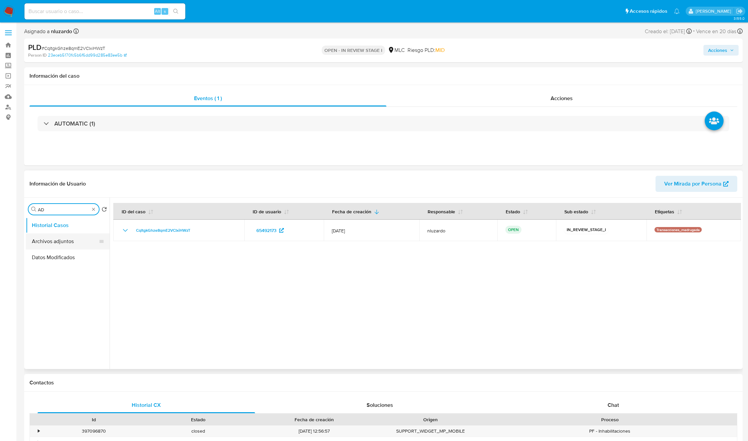
type input "AD"
click at [48, 244] on button "Archivos adjuntos" at bounding box center [65, 242] width 78 height 16
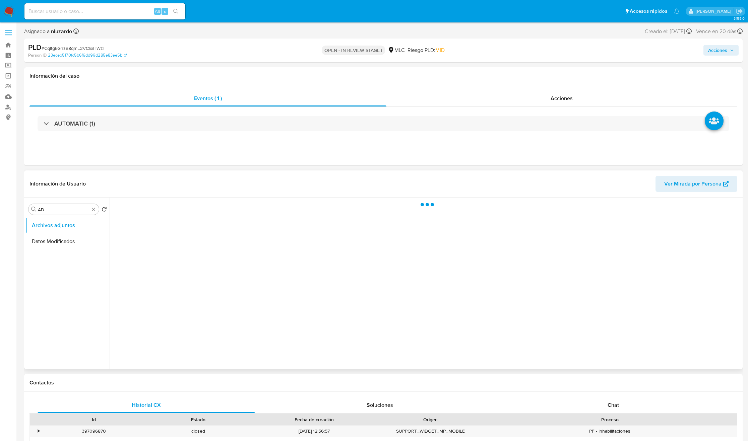
select select "10"
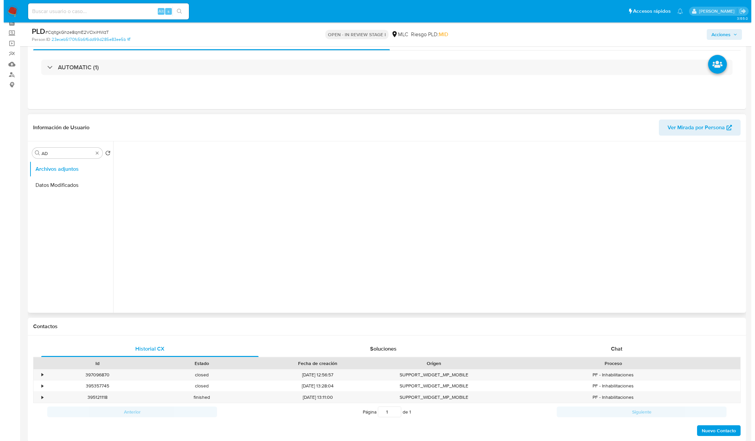
scroll to position [50, 0]
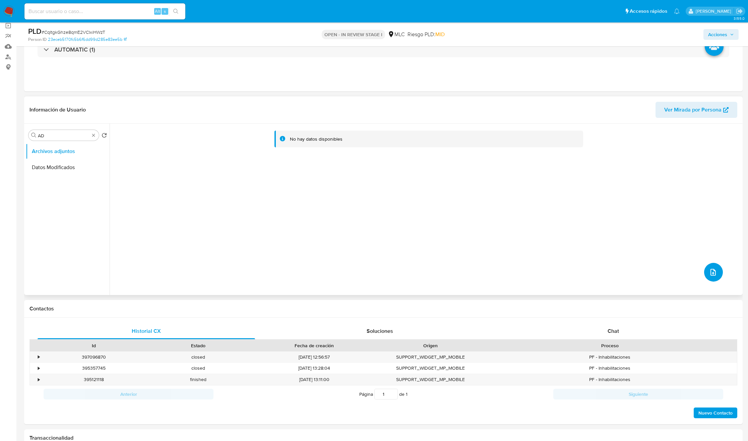
click at [715, 277] on button "upload-file" at bounding box center [713, 272] width 19 height 19
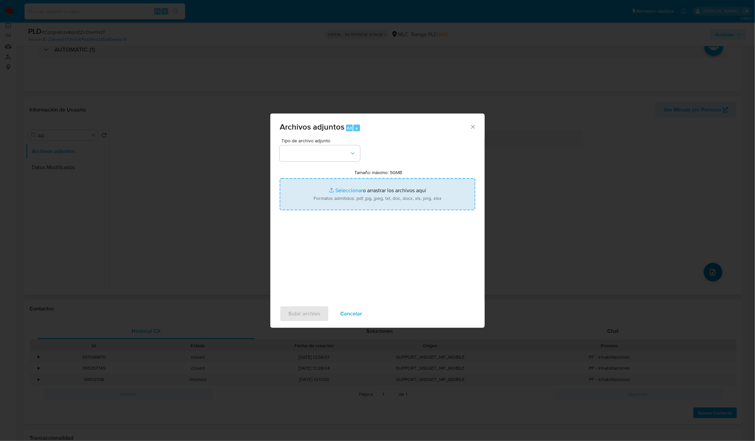
type input "C:\fakepath\65492173 - Tablas Transaccionales 2025 v1.2.xlsx"
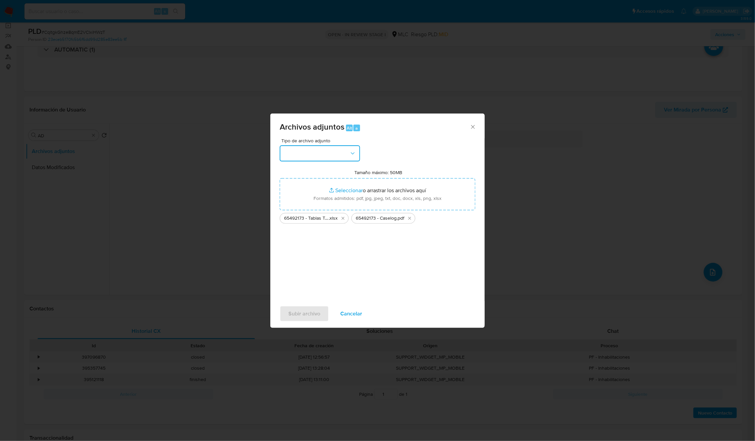
click at [354, 152] on icon "button" at bounding box center [352, 153] width 7 height 7
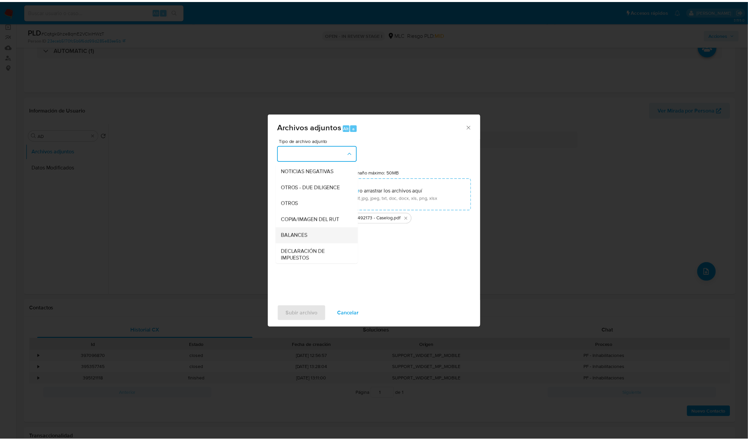
scroll to position [77, 0]
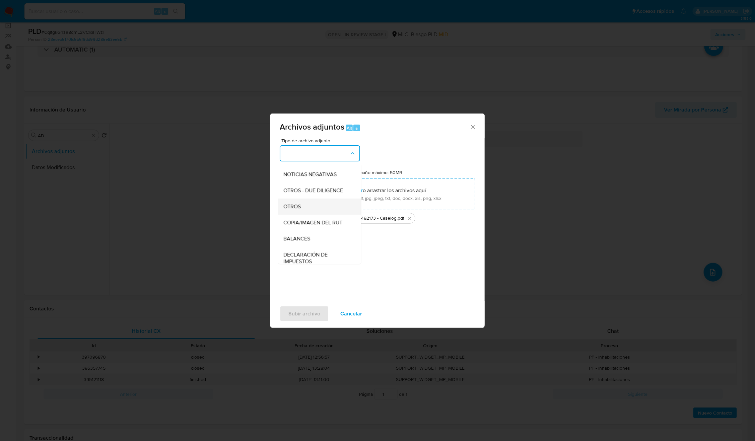
click at [301, 210] on span "OTROS" at bounding box center [292, 206] width 17 height 7
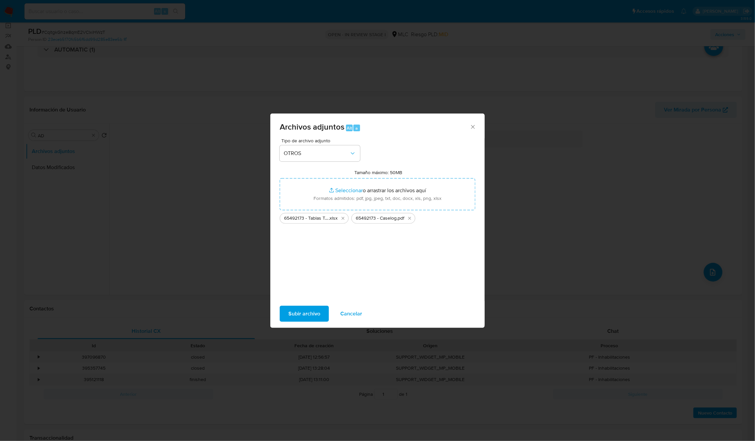
click at [302, 309] on span "Subir archivo" at bounding box center [304, 314] width 32 height 15
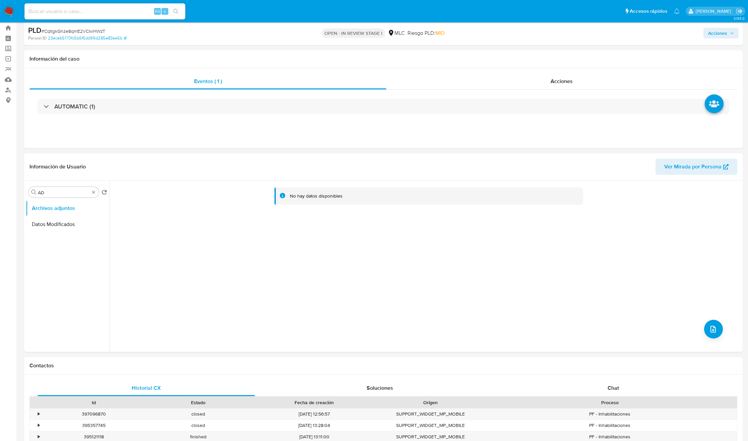
scroll to position [0, 0]
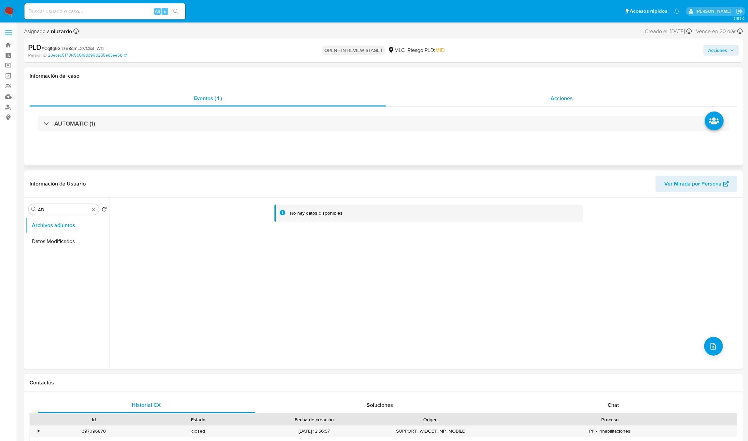
click at [574, 103] on div "Acciones" at bounding box center [561, 98] width 351 height 16
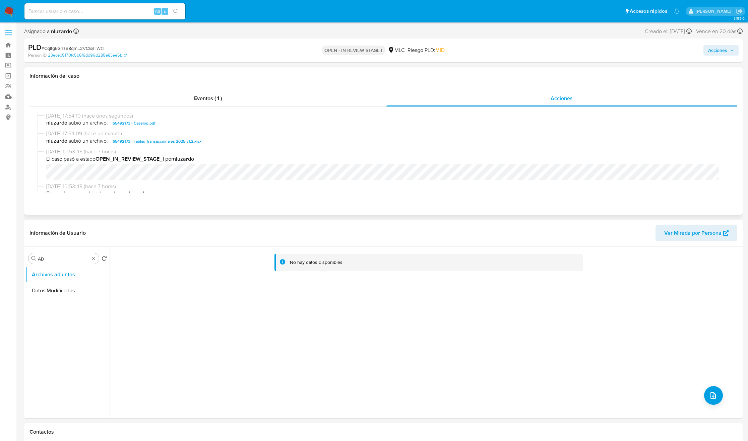
click at [206, 126] on span "nluzardo subió un archivo: 65492173 - Caselog.pdf" at bounding box center [386, 123] width 680 height 8
click at [206, 125] on span "nluzardo subió un archivo: 65492173 - Caselog.pdf" at bounding box center [386, 123] width 680 height 8
copy span "65492173 - Caselog.pdf"
click at [706, 52] on button "Acciones" at bounding box center [720, 50] width 35 height 11
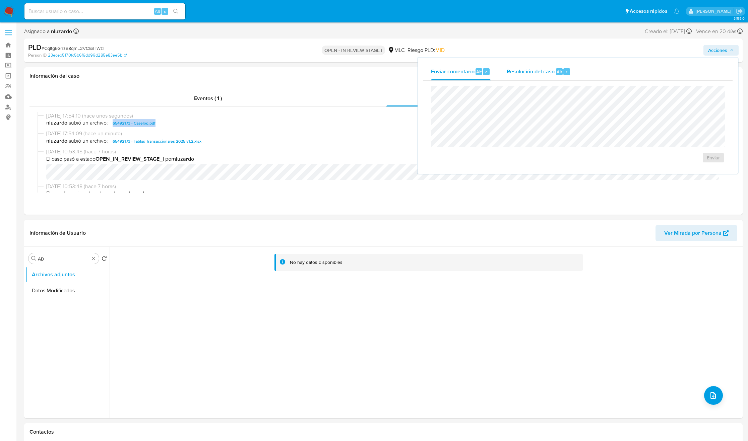
click at [549, 75] on span "Resolución del caso" at bounding box center [531, 72] width 48 height 8
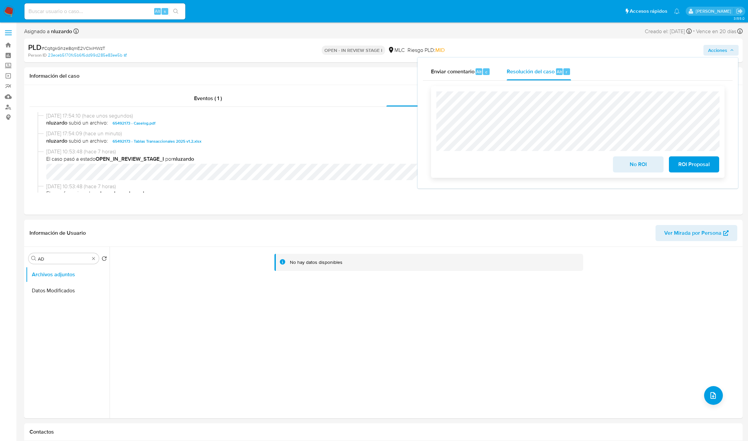
click at [684, 157] on span "ROI Proposal" at bounding box center [693, 164] width 33 height 15
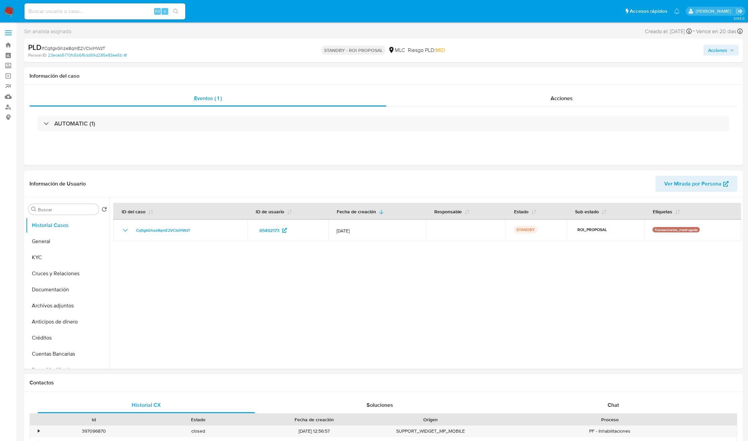
select select "10"
